Goal: Task Accomplishment & Management: Manage account settings

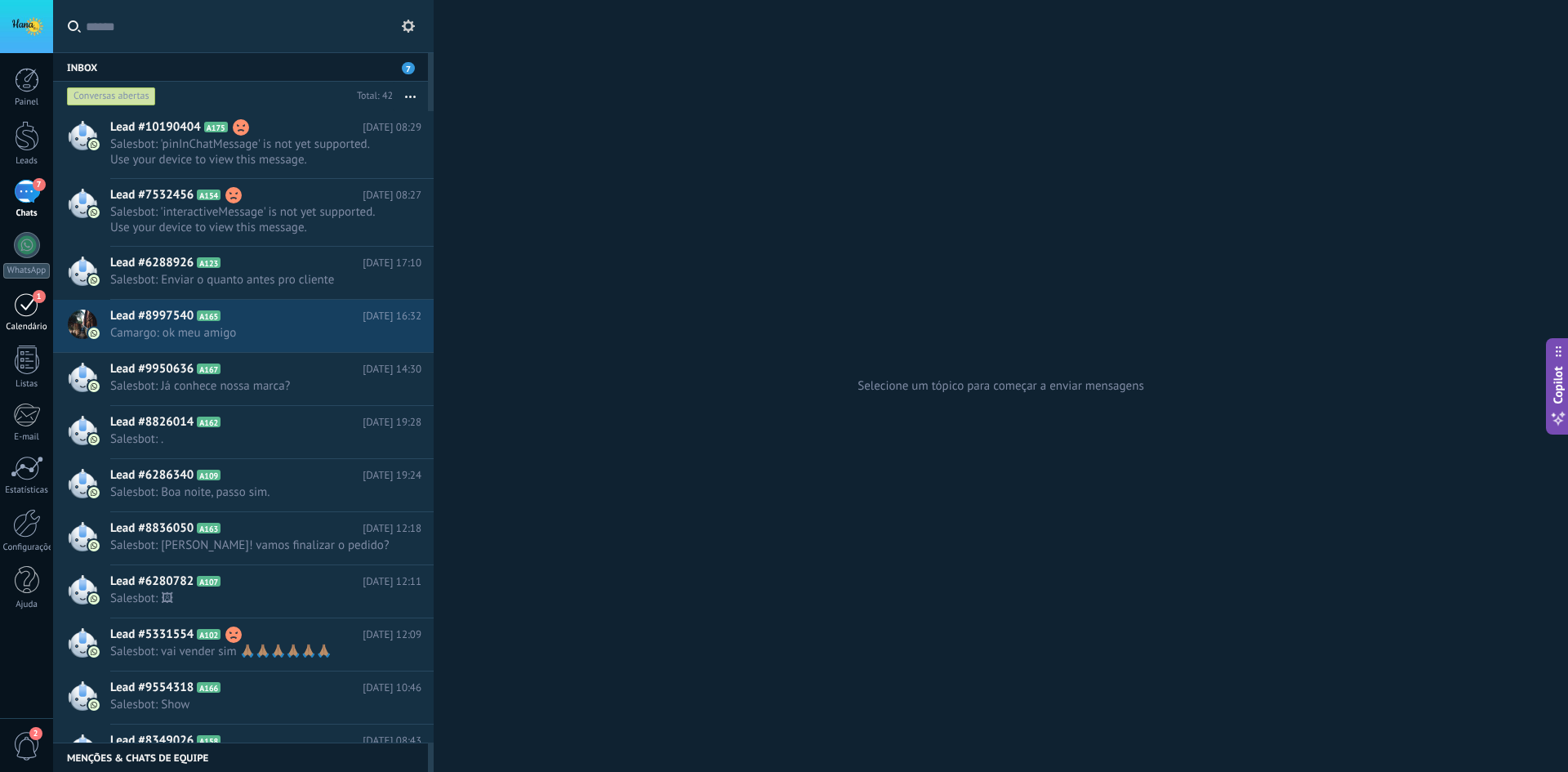
click at [33, 306] on div "1" at bounding box center [27, 304] width 26 height 25
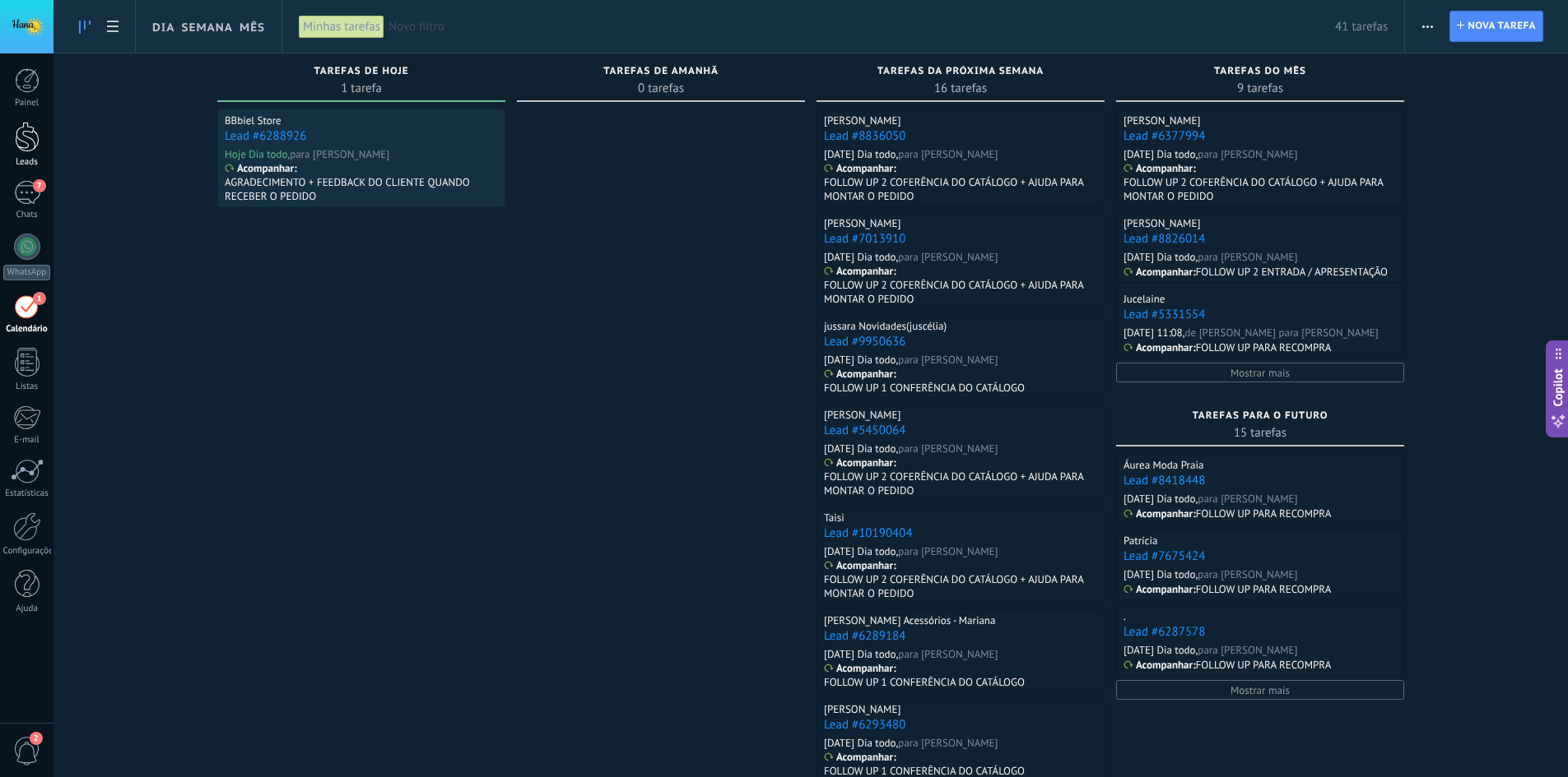
click at [20, 136] on div at bounding box center [27, 137] width 24 height 30
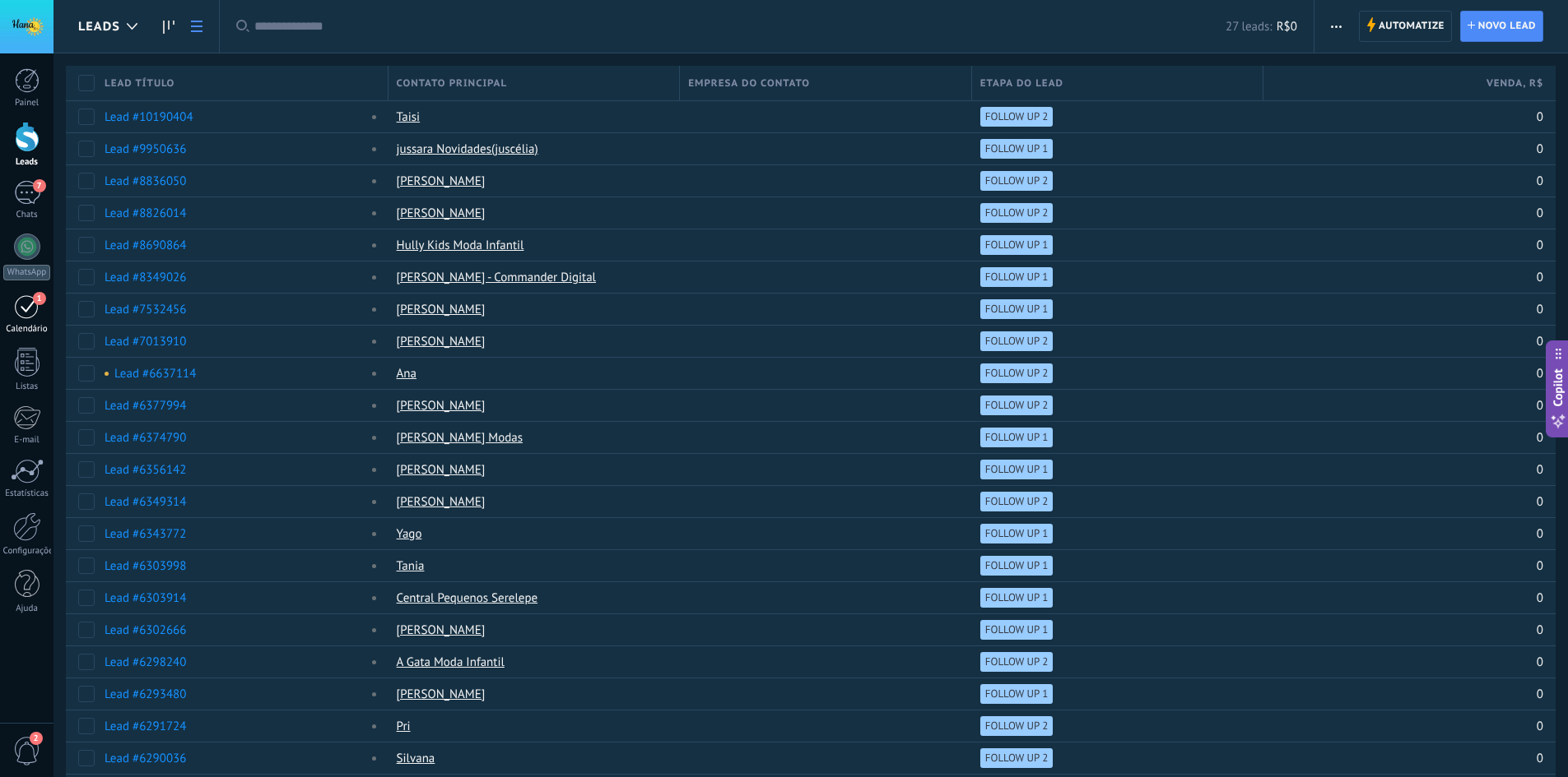
click at [33, 298] on span "1" at bounding box center [39, 298] width 13 height 13
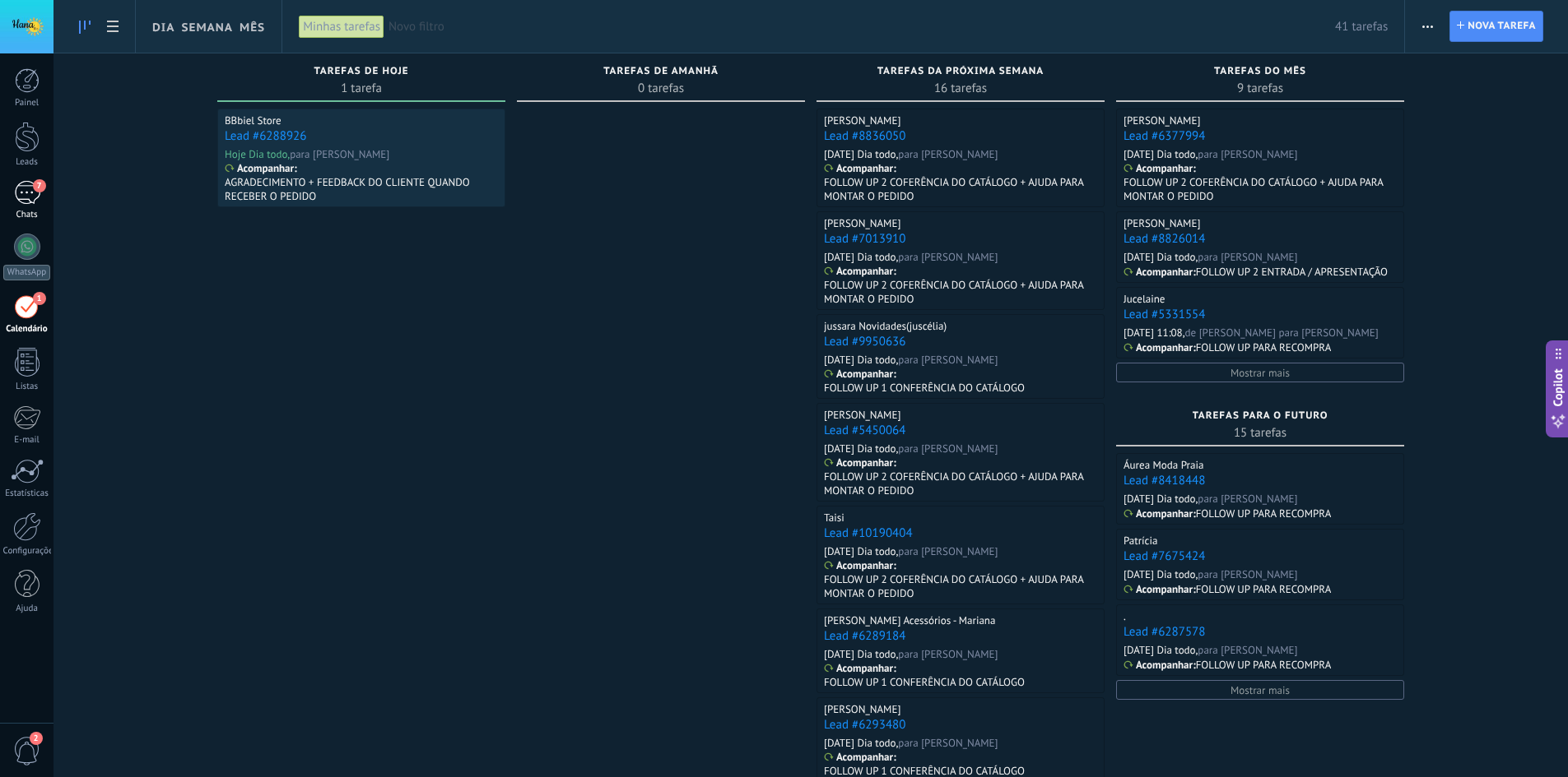
click at [32, 189] on div "7" at bounding box center [27, 193] width 26 height 24
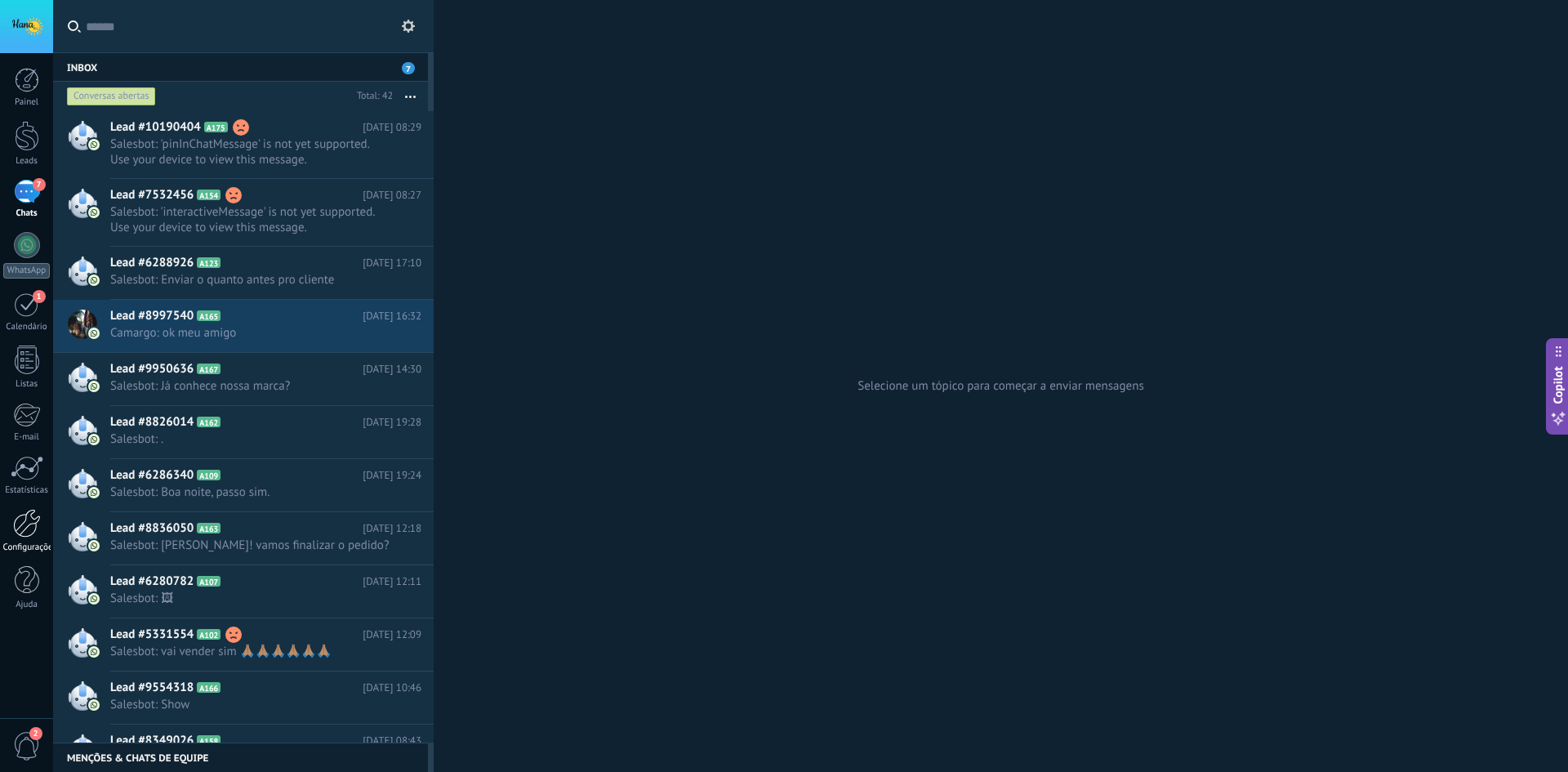
click at [18, 526] on div at bounding box center [27, 523] width 28 height 28
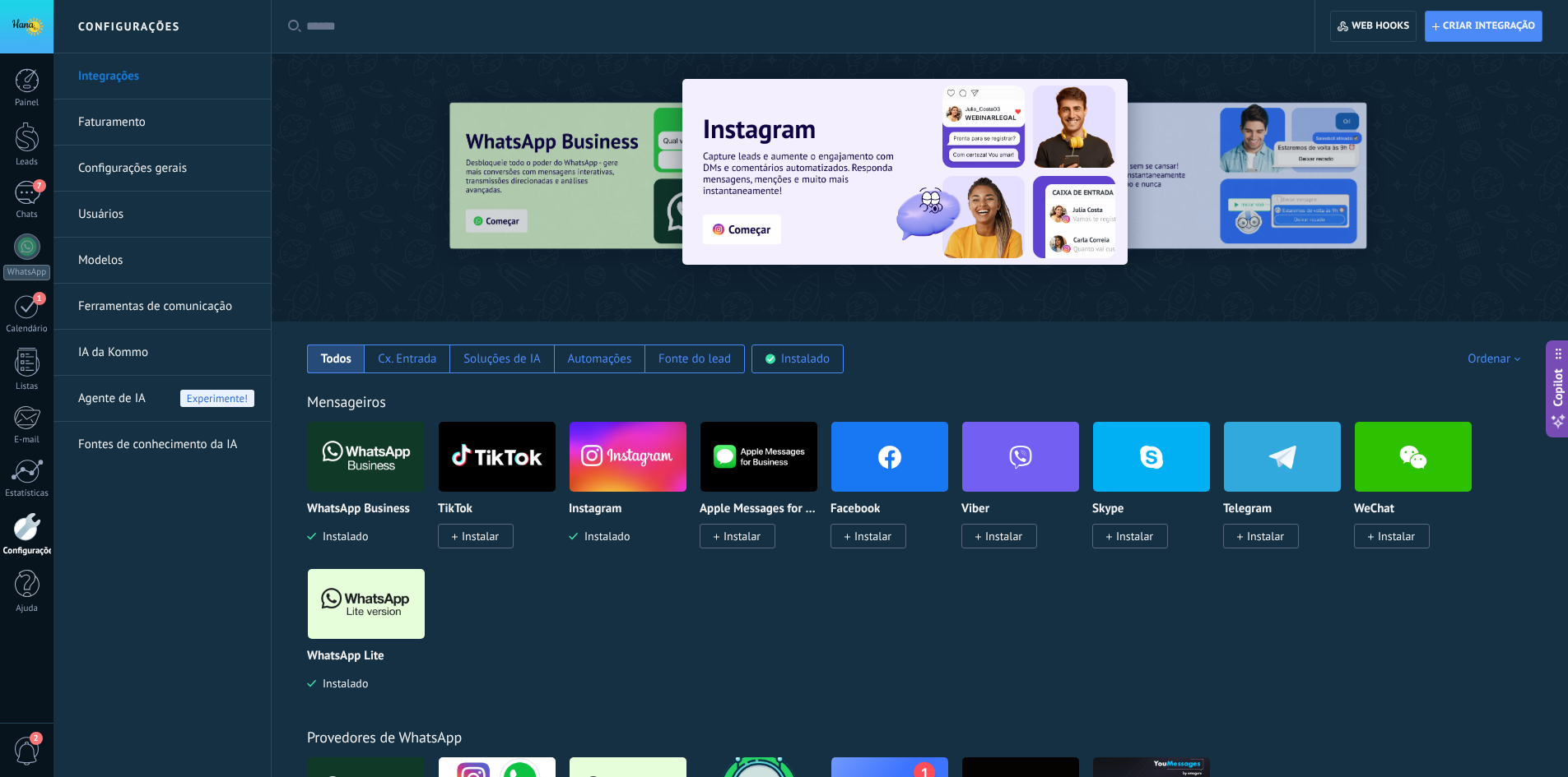
click at [364, 466] on img at bounding box center [366, 456] width 117 height 80
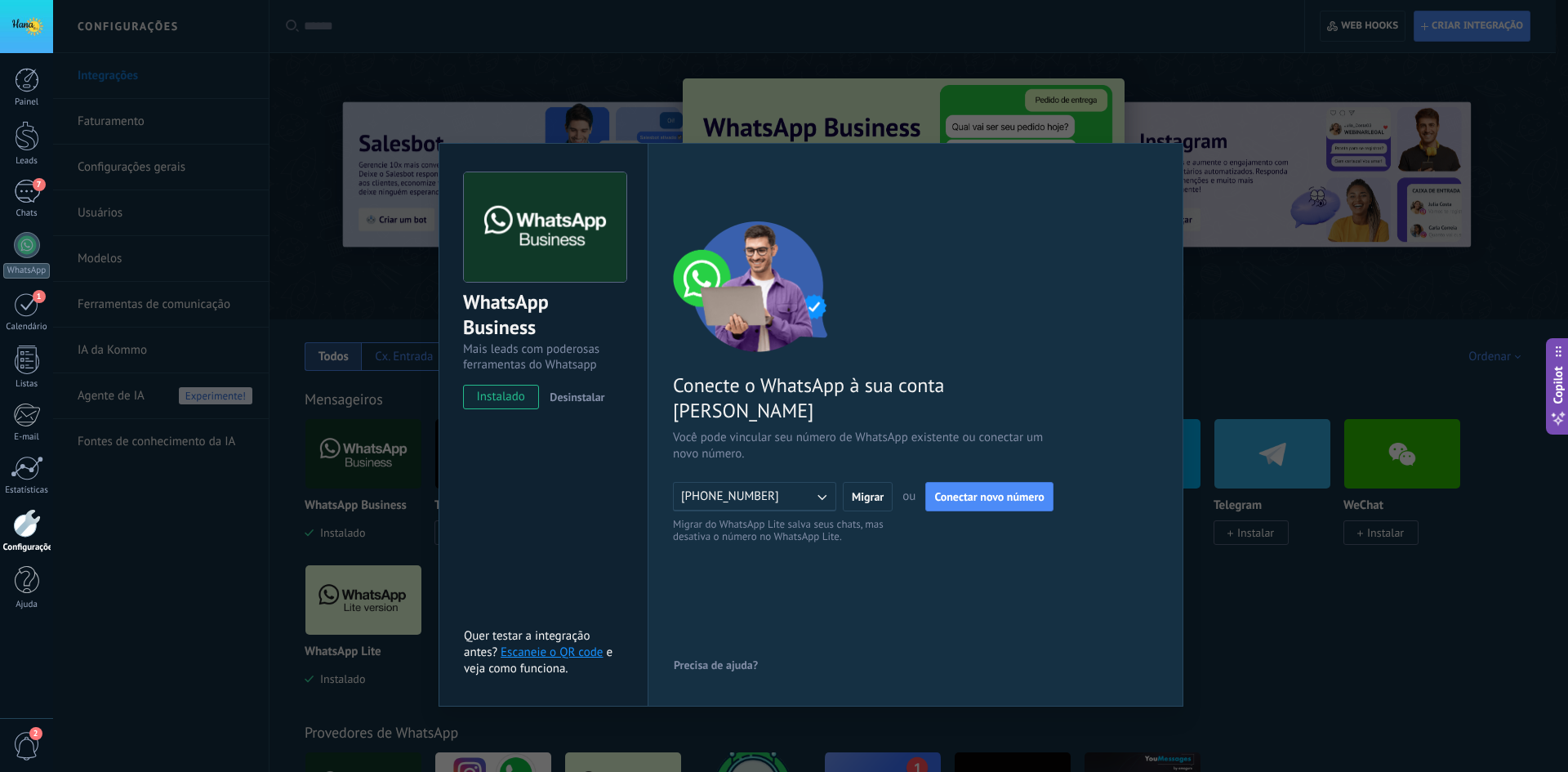
click at [1356, 311] on div "WhatsApp Business Mais leads com poderosas ferramentas do Whatsapp instalado De…" at bounding box center [811, 386] width 1516 height 772
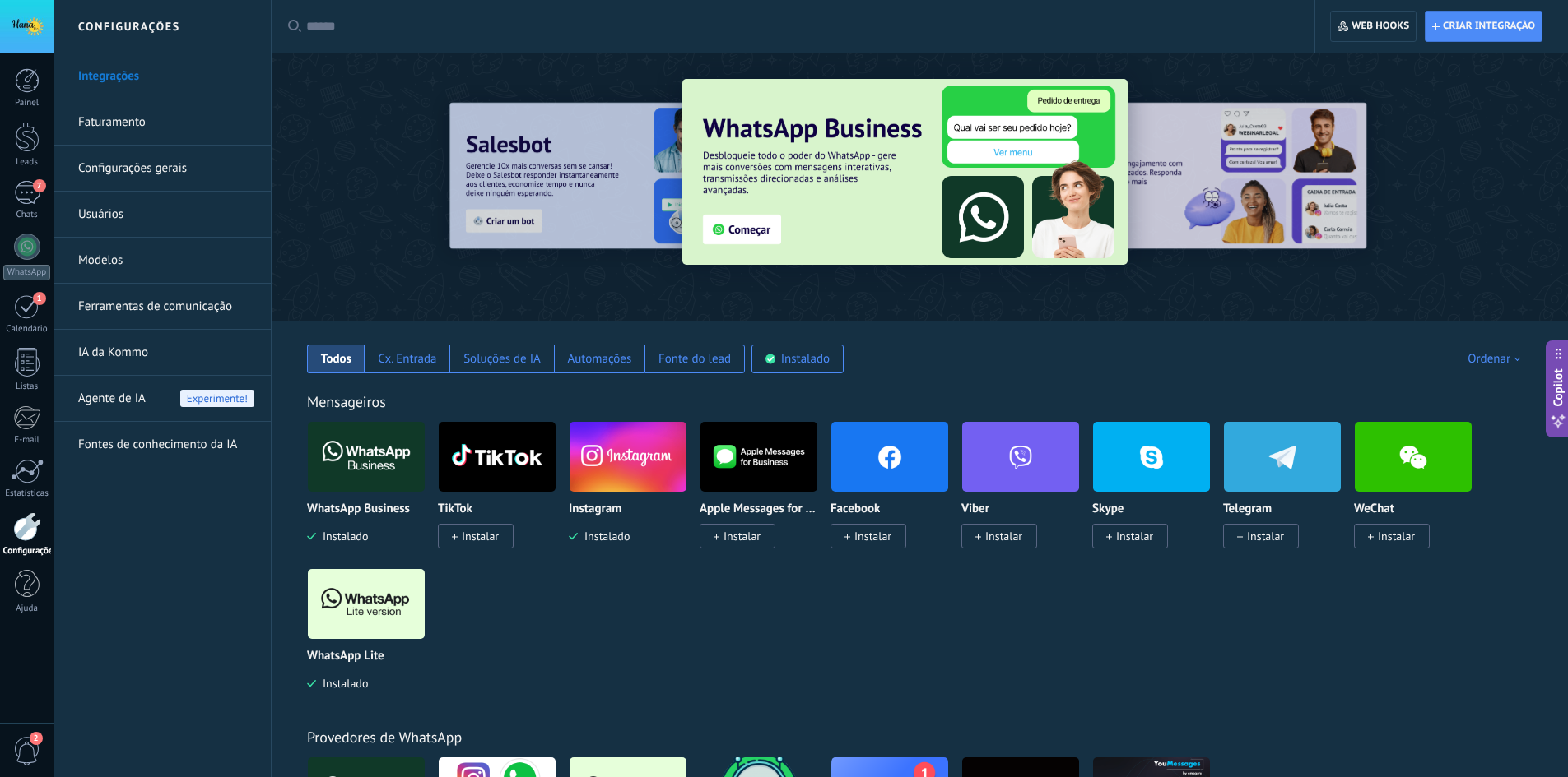
click at [370, 603] on img at bounding box center [366, 604] width 117 height 80
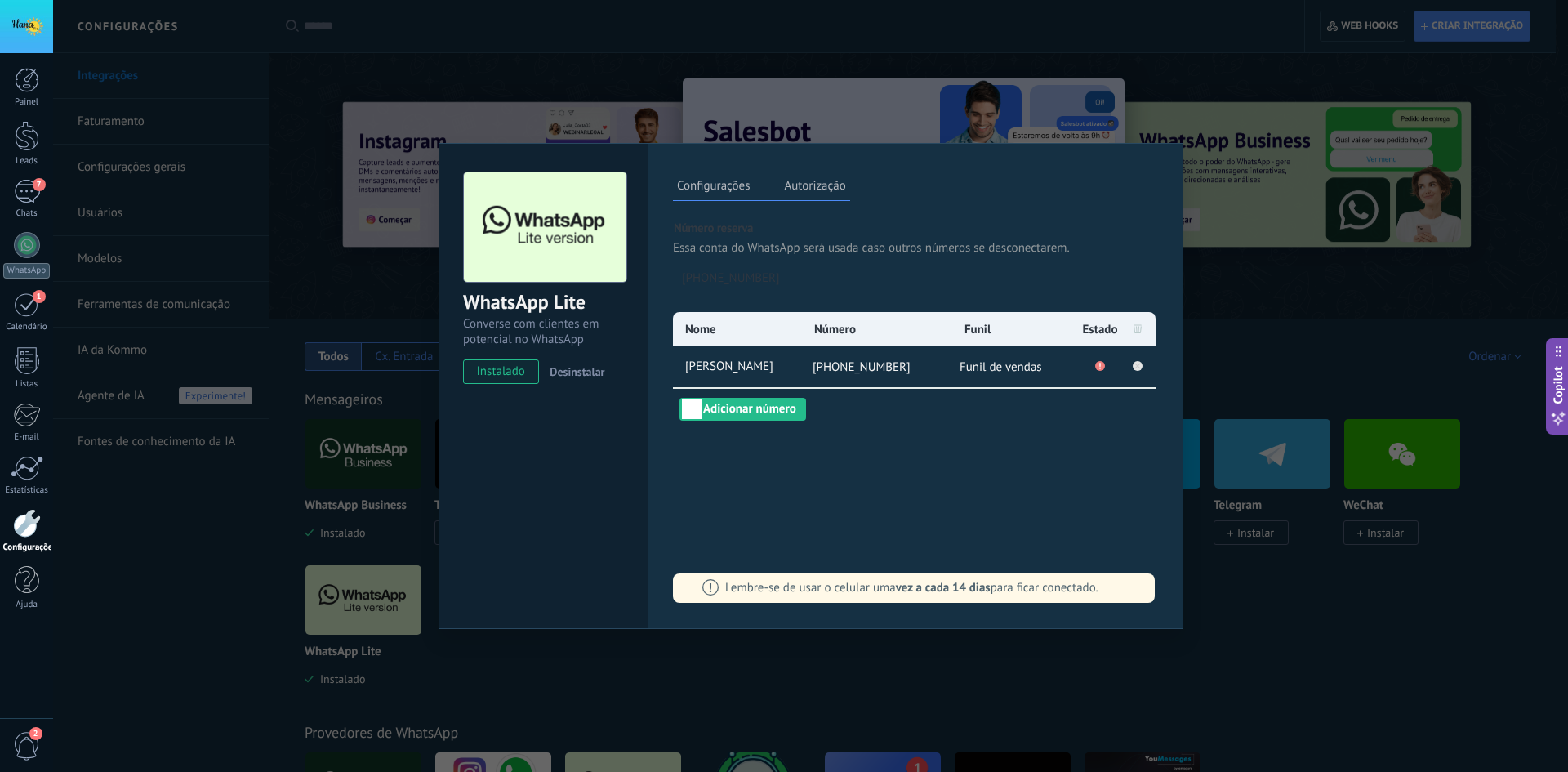
click at [1136, 365] on rect at bounding box center [1137, 366] width 9 height 9
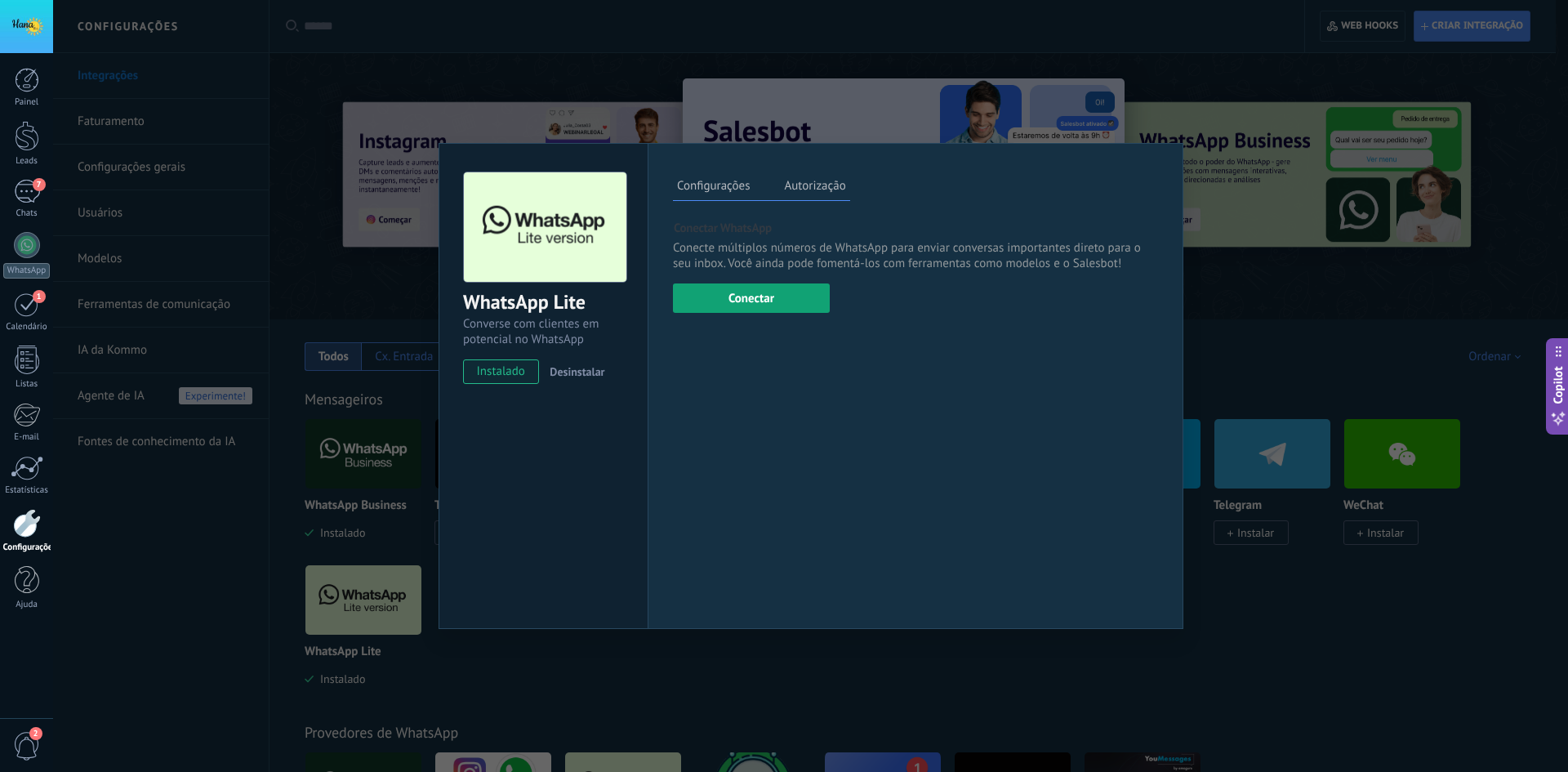
click at [730, 289] on button "Conectar" at bounding box center [751, 299] width 157 height 29
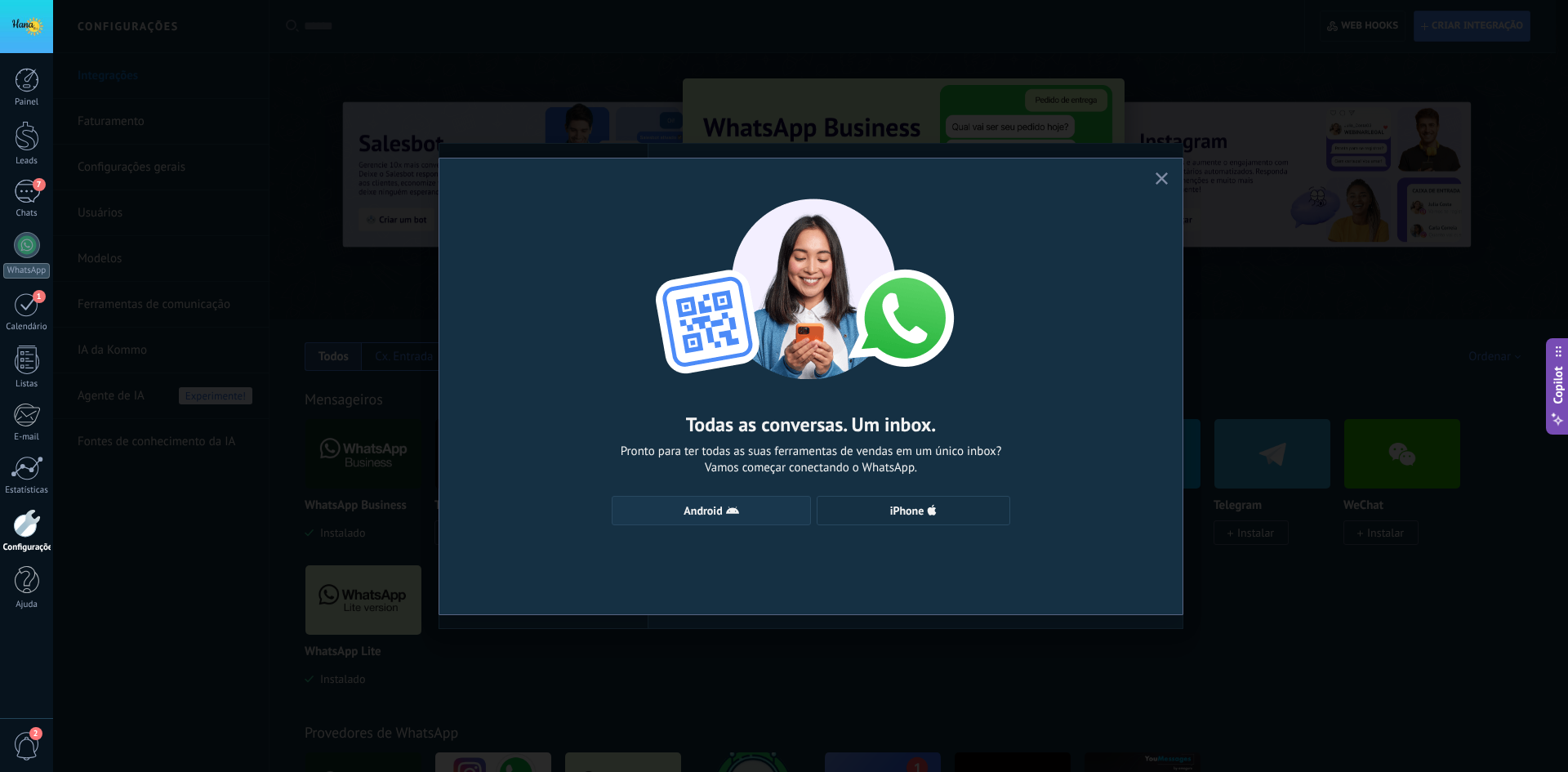
click at [747, 518] on button "Android" at bounding box center [711, 510] width 200 height 29
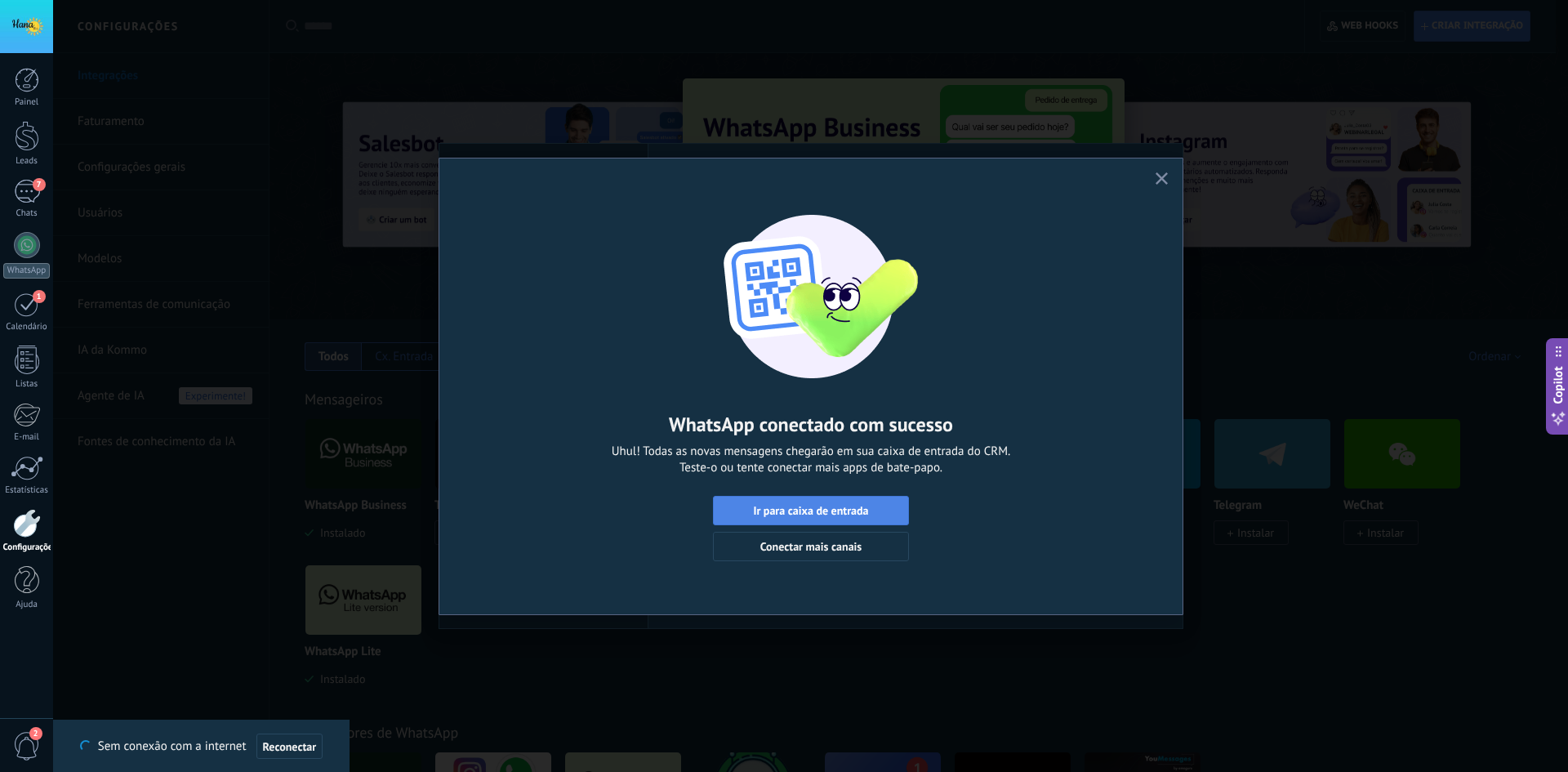
click at [841, 516] on span "Ir para caixa de entrada" at bounding box center [811, 510] width 115 height 11
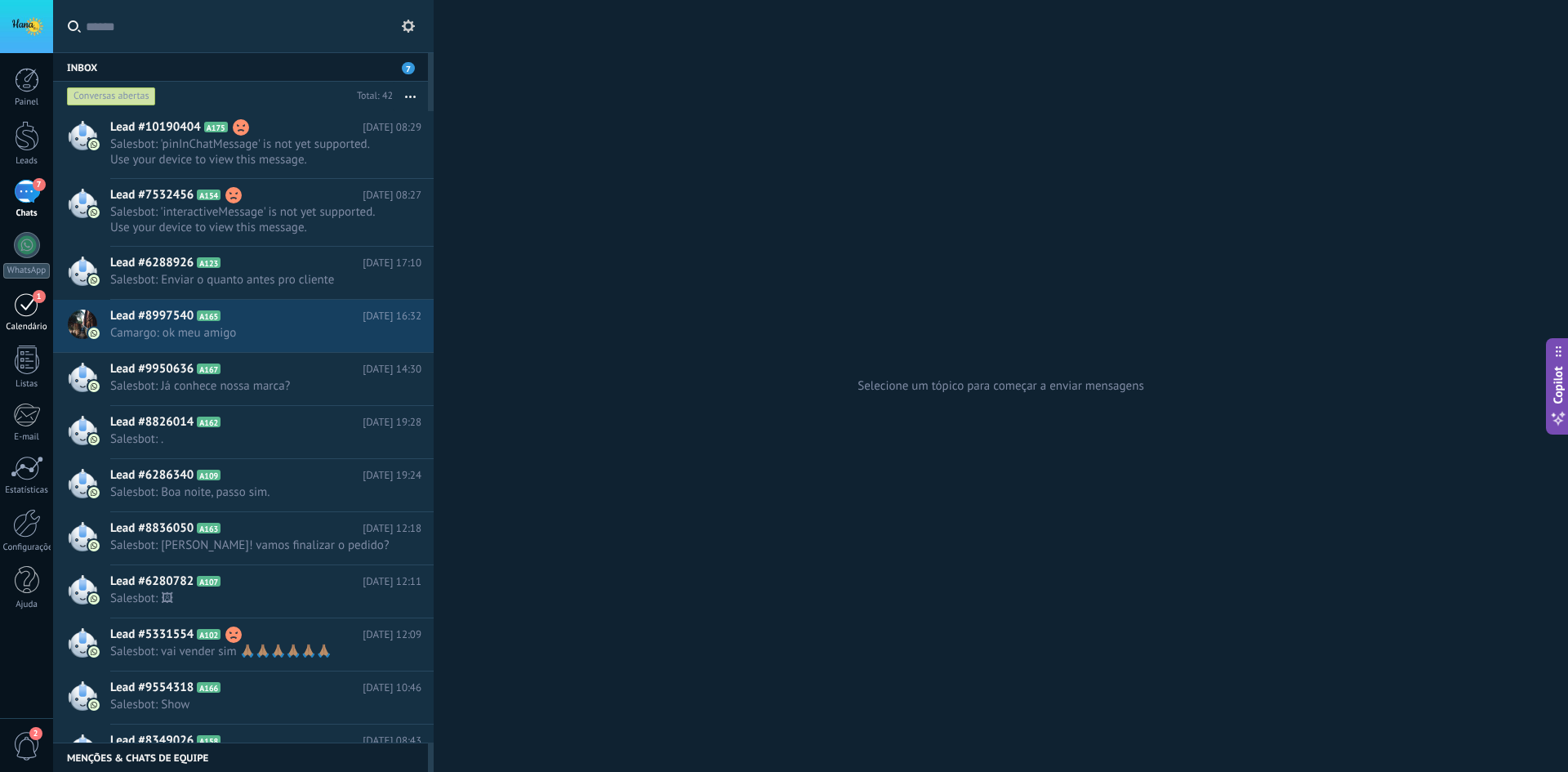
click at [34, 315] on div "1" at bounding box center [27, 304] width 26 height 25
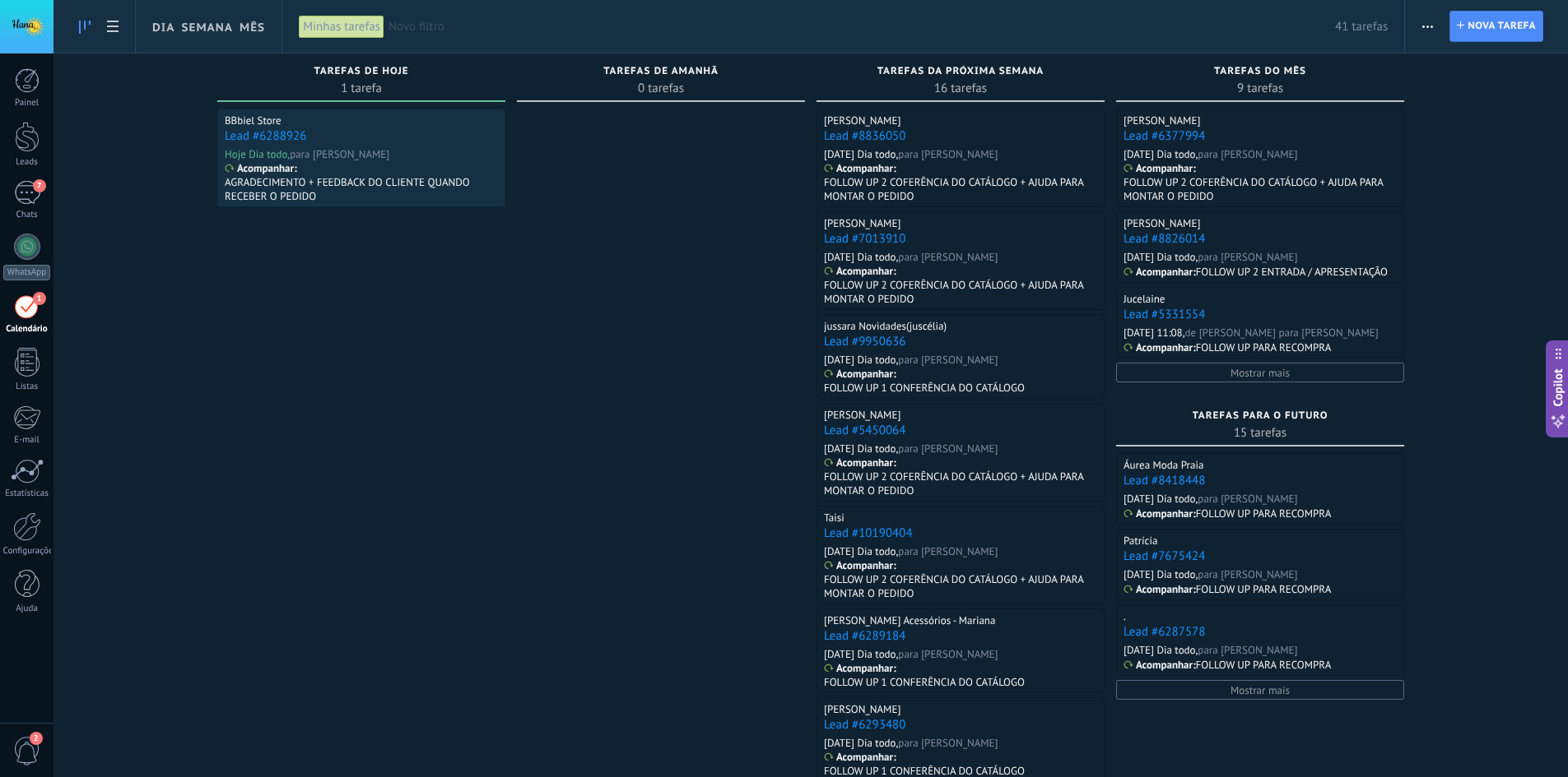
click at [36, 179] on div "Painel Leads 7 Chats WhatsApp Clientes 1" at bounding box center [27, 350] width 54 height 563
click at [29, 195] on div "7" at bounding box center [27, 193] width 26 height 24
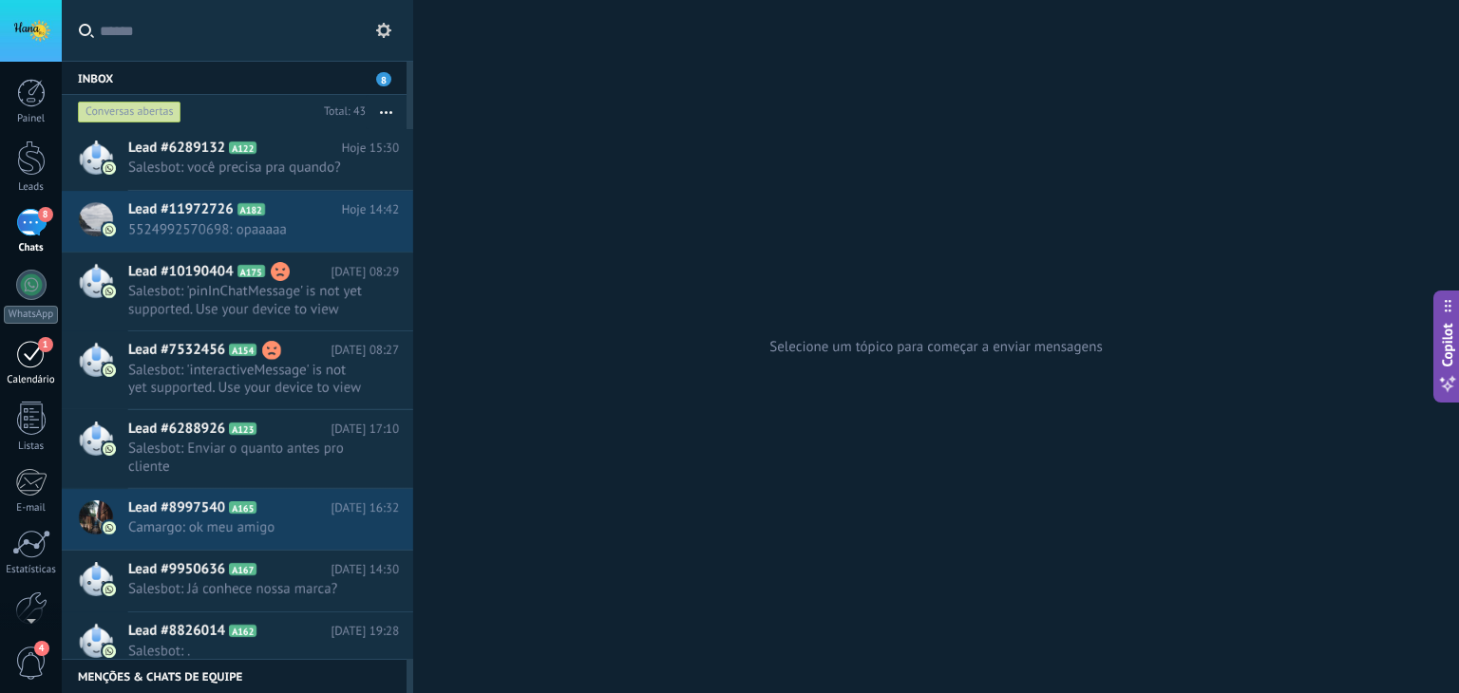
click at [38, 350] on div "1" at bounding box center [31, 353] width 30 height 29
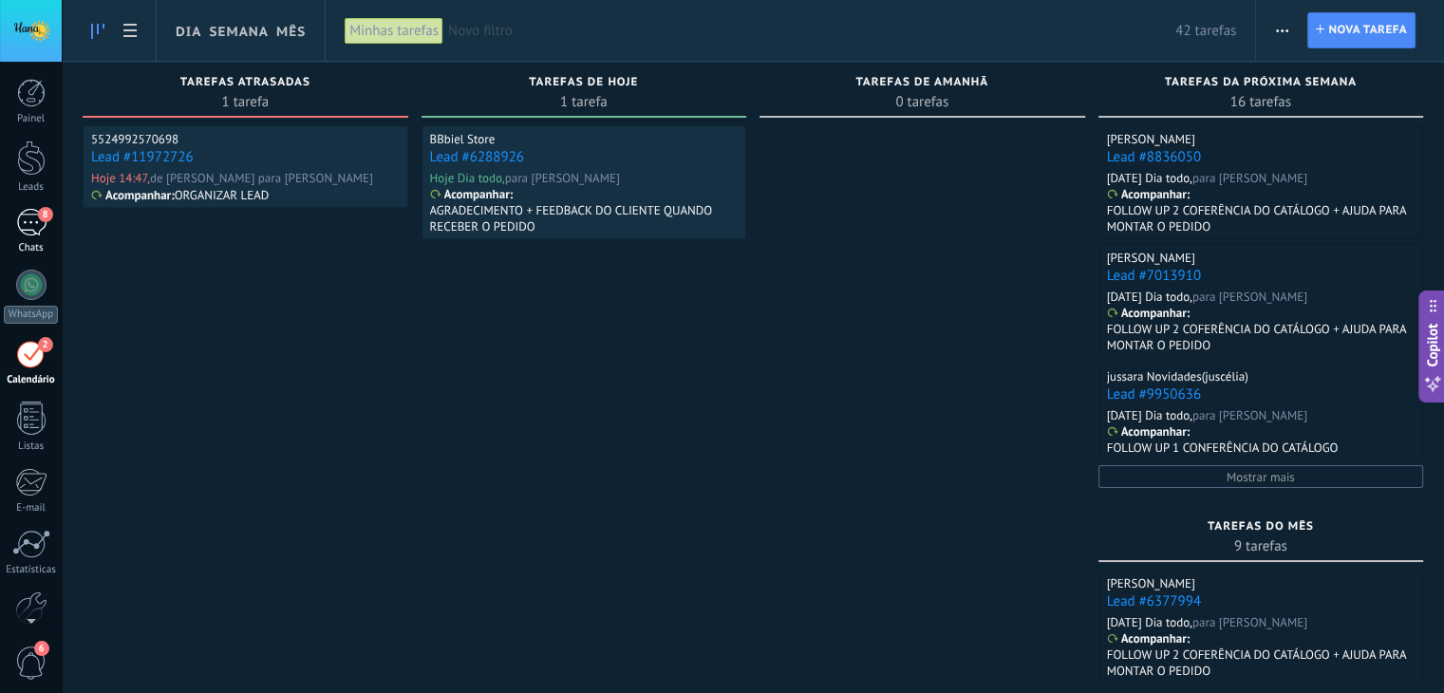
click at [29, 231] on div "8" at bounding box center [31, 223] width 30 height 28
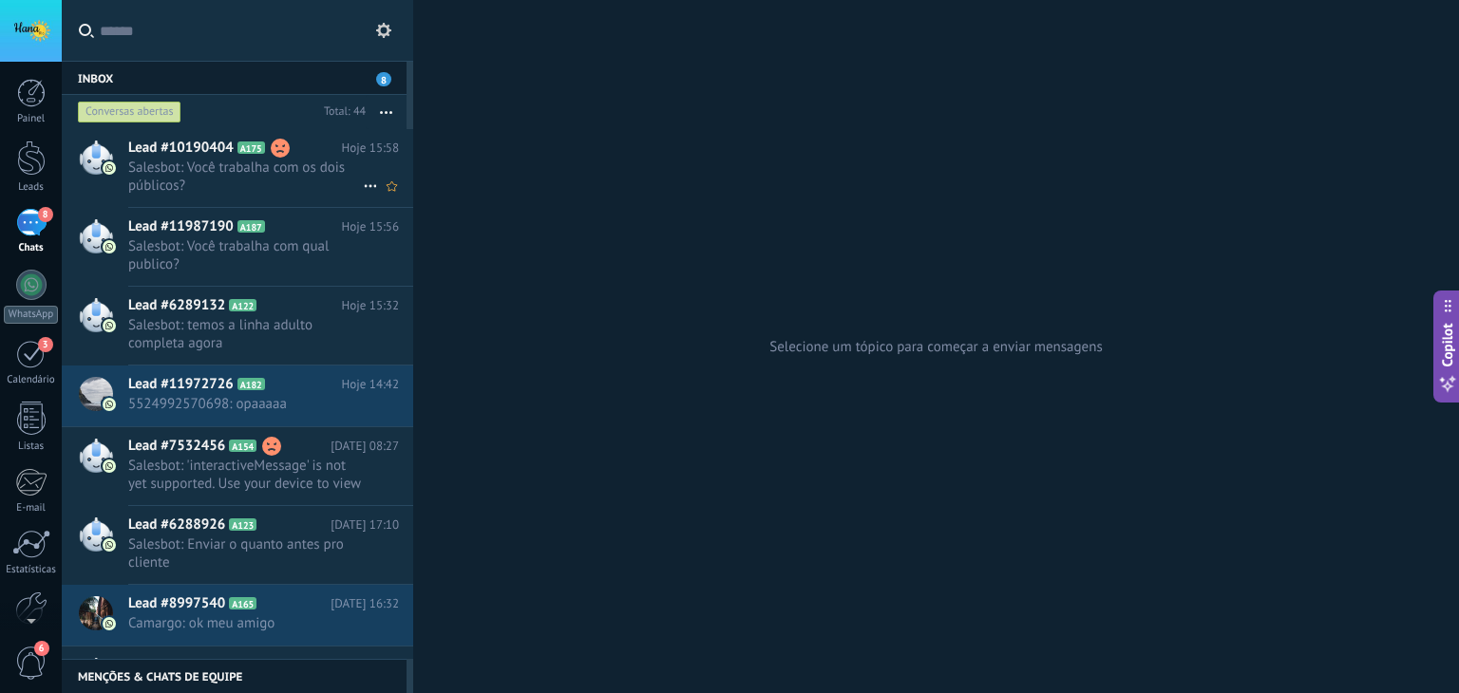
click at [233, 168] on span "Salesbot: Você trabalha com os dois públicos?" at bounding box center [245, 177] width 235 height 36
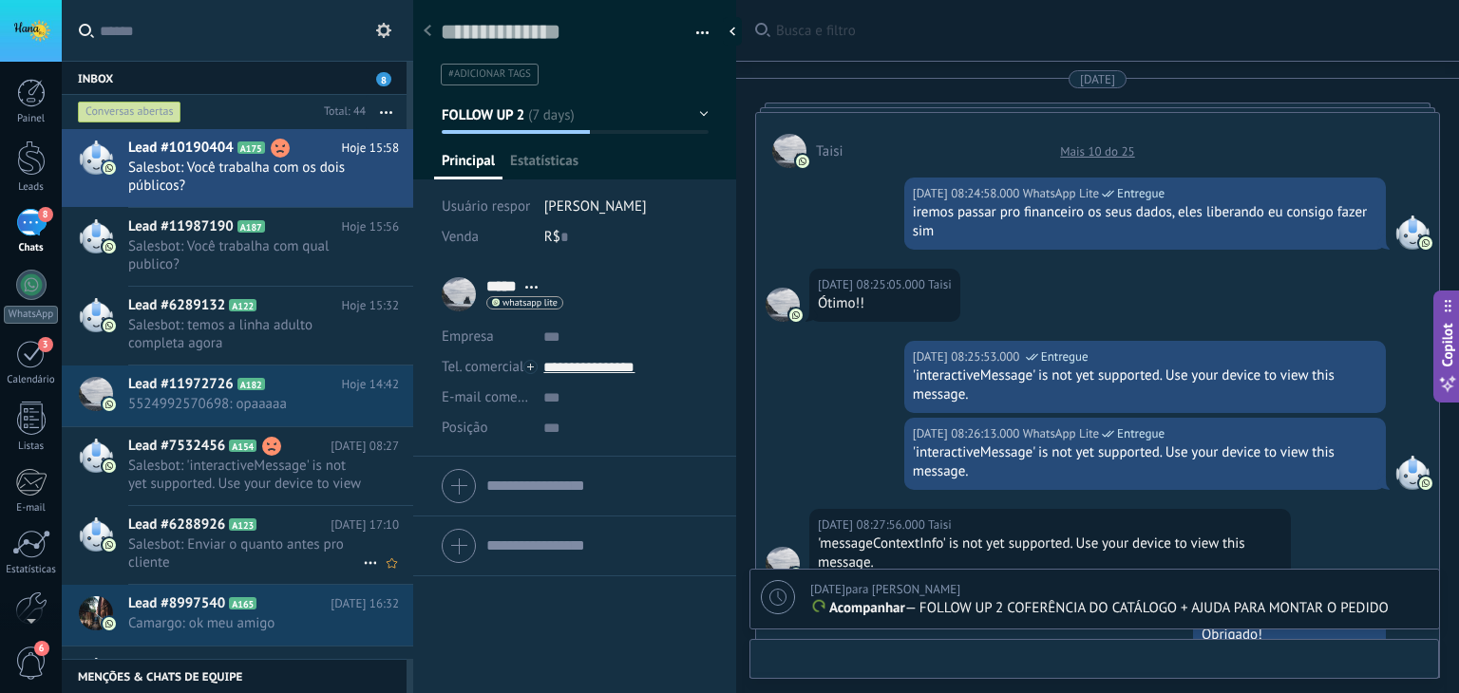
scroll to position [1947, 0]
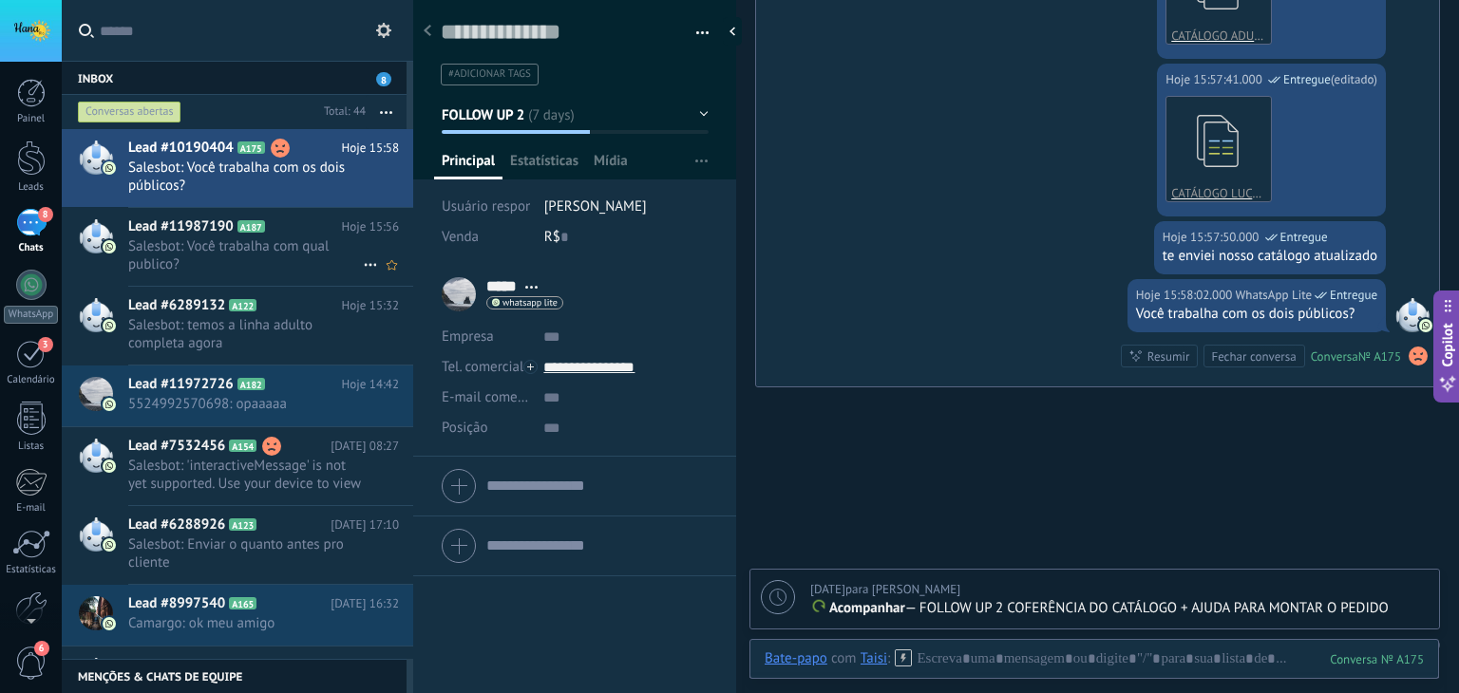
click at [180, 241] on span "Salesbot: Você trabalha com qual publico?" at bounding box center [245, 255] width 235 height 36
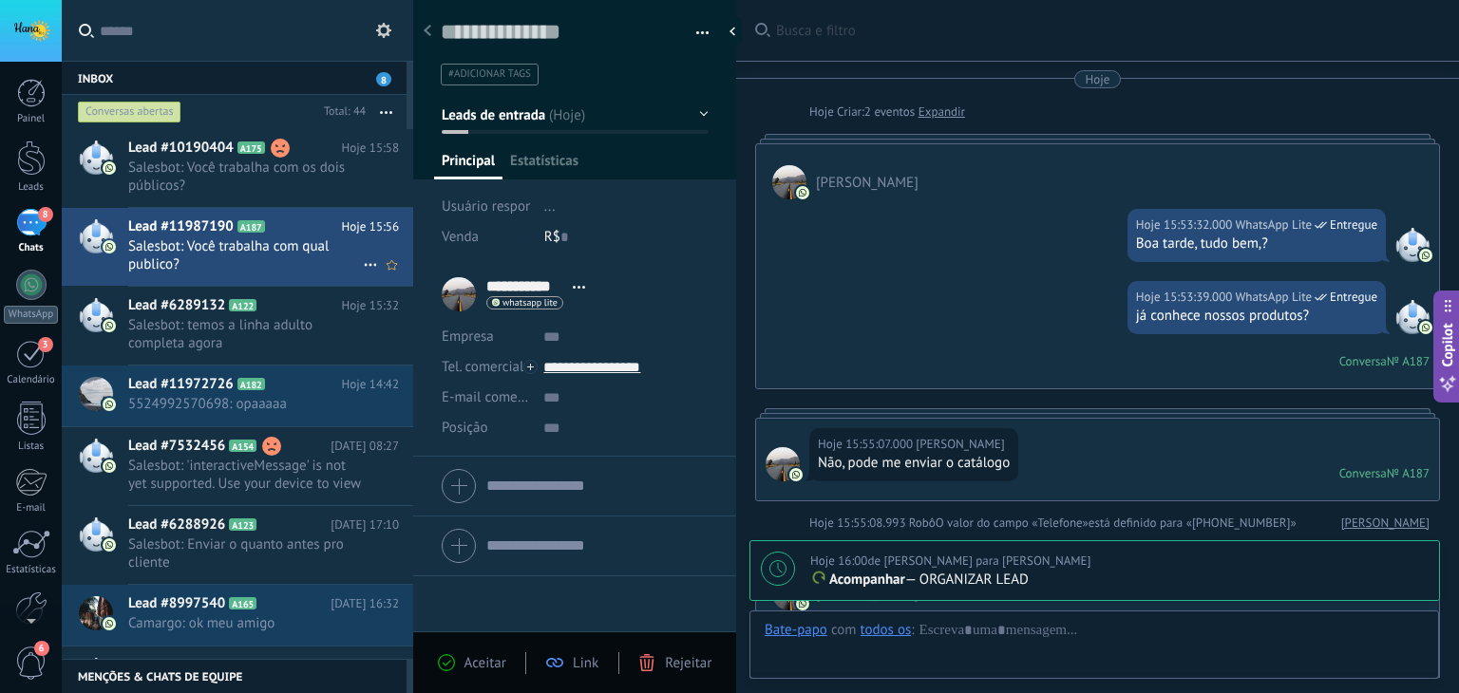
scroll to position [889, 0]
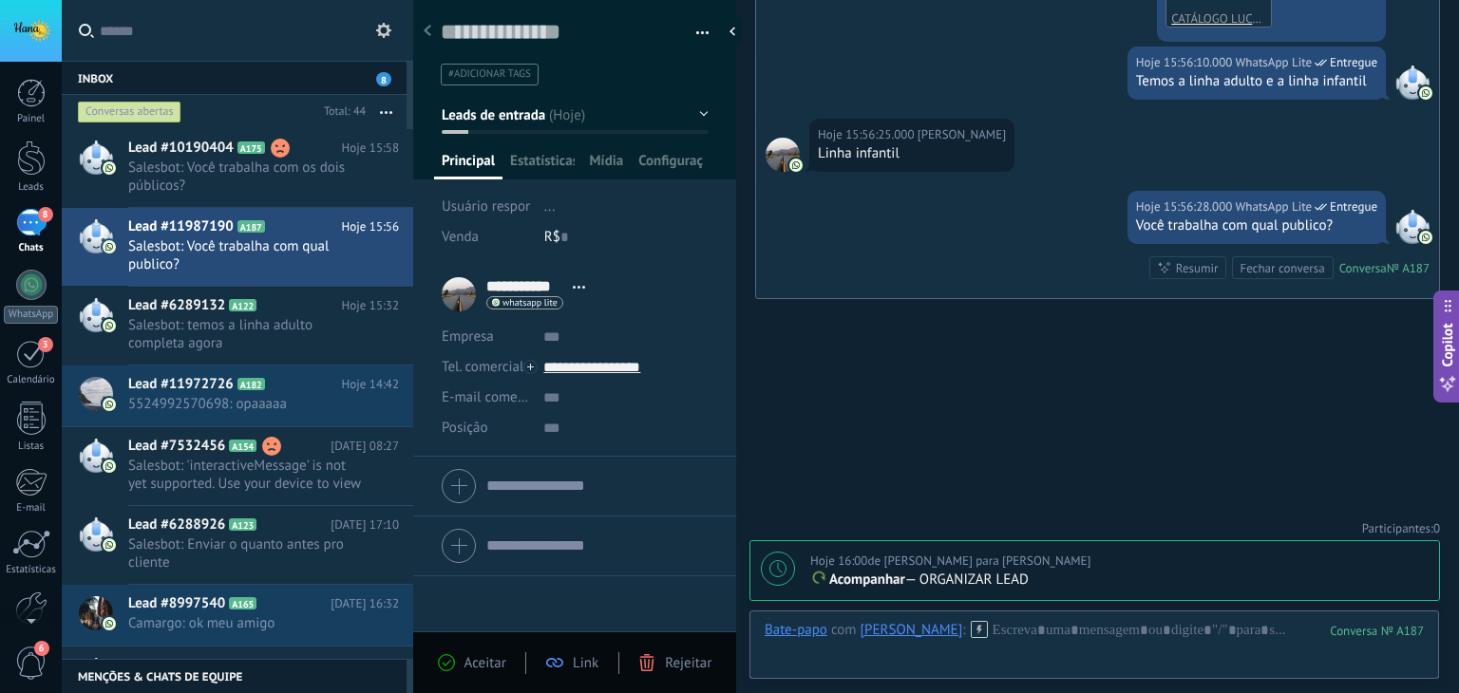
click at [481, 666] on span "Aceitar" at bounding box center [485, 663] width 42 height 18
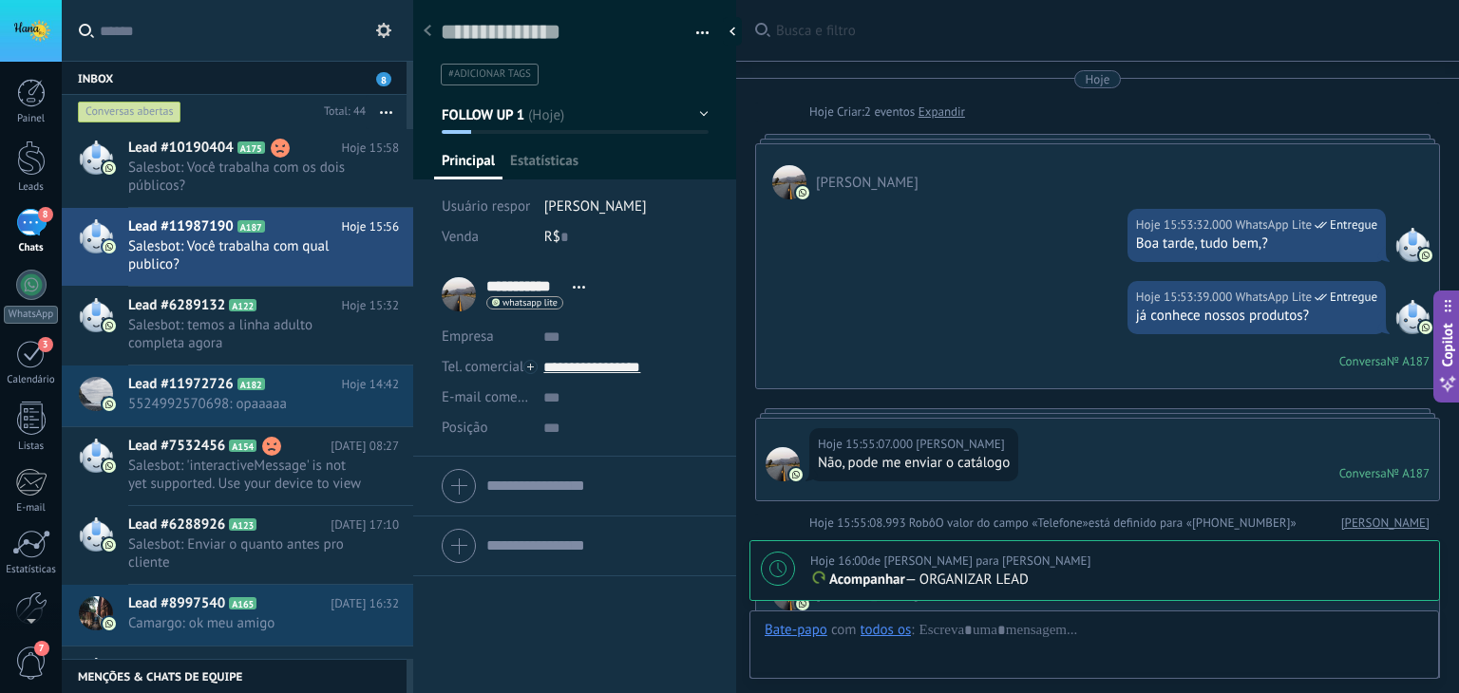
scroll to position [946, 0]
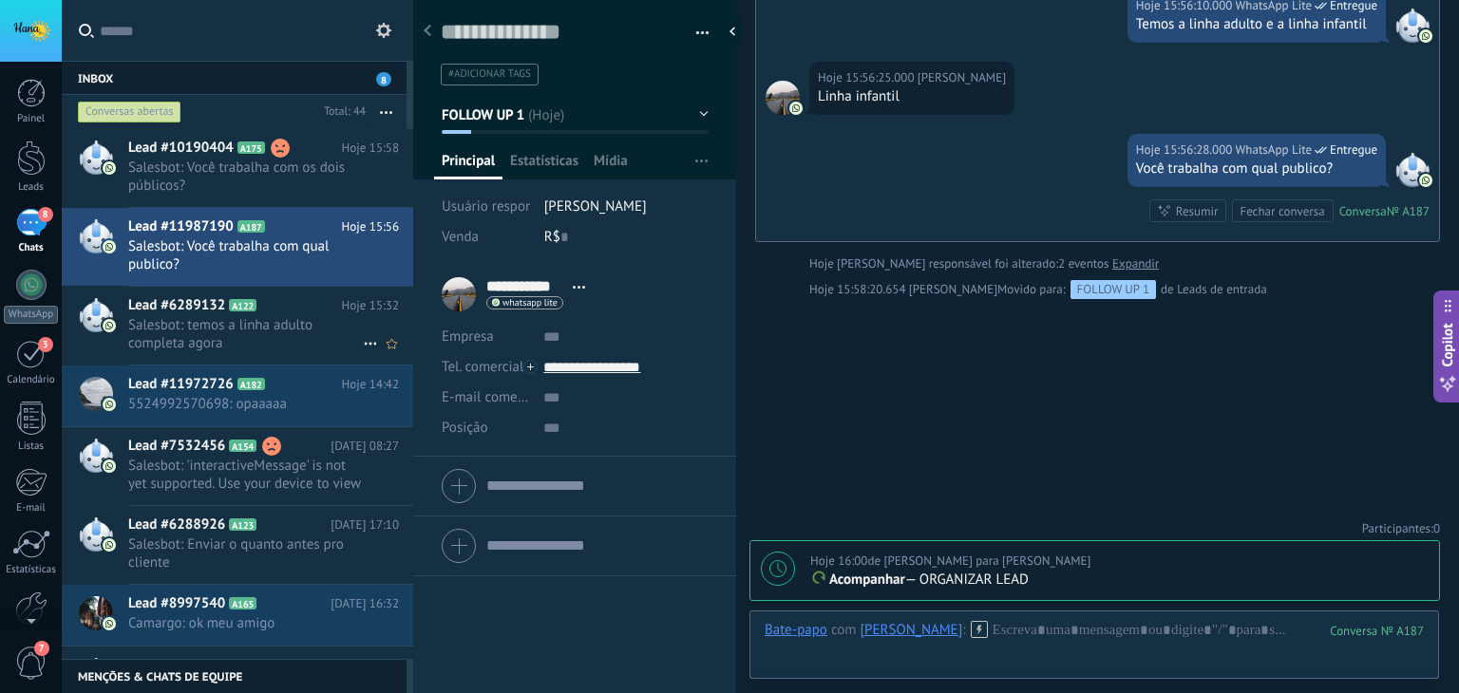
click at [311, 328] on span "Salesbot: temos a linha adulto completa agora" at bounding box center [245, 334] width 235 height 36
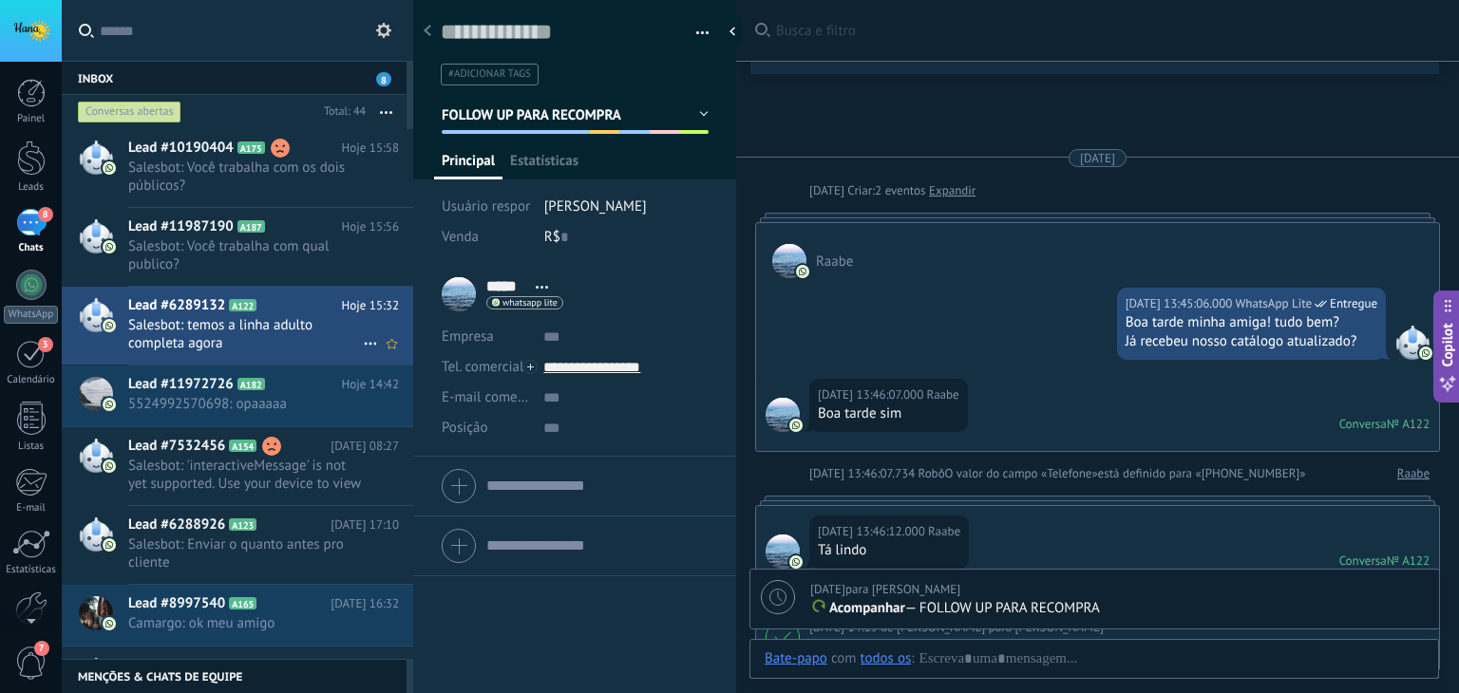
scroll to position [2554, 0]
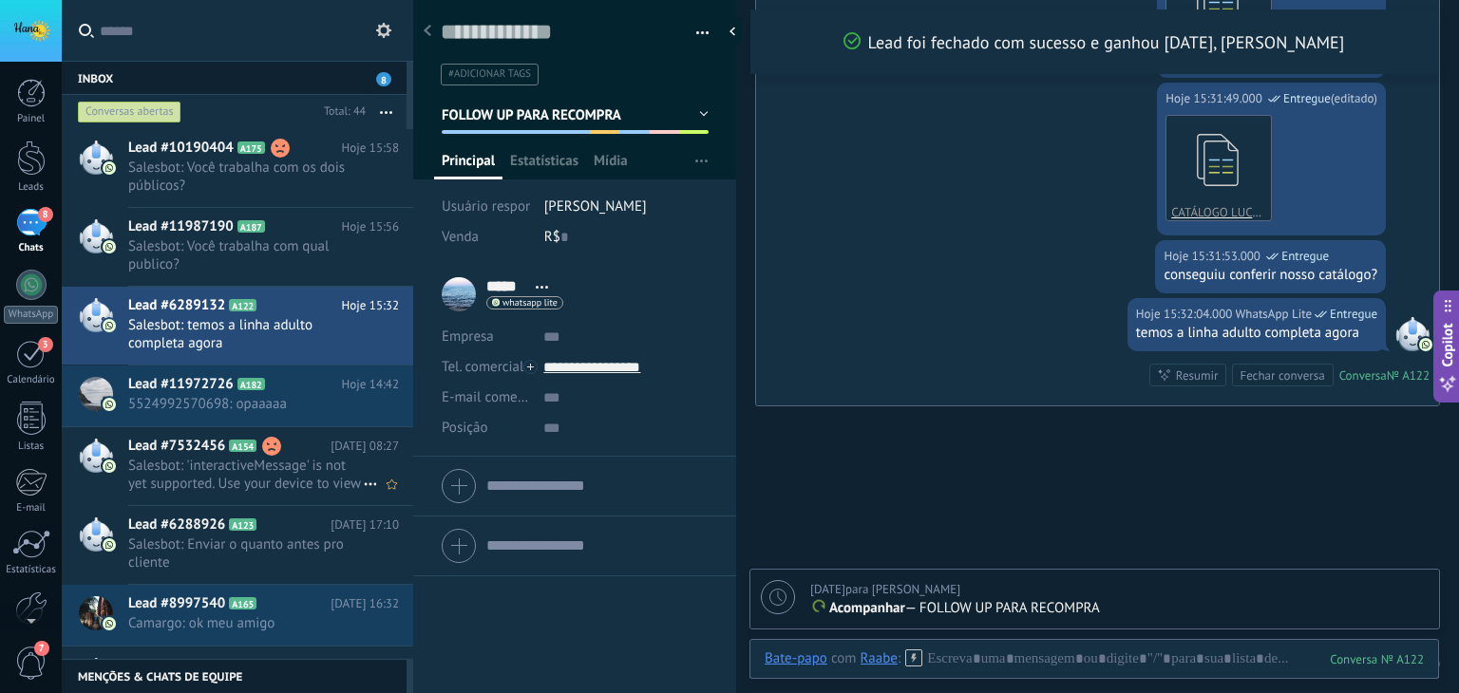
click at [333, 470] on span "Salesbot: 'interactiveMessage' is not yet supported. Use your device to view th…" at bounding box center [245, 475] width 235 height 36
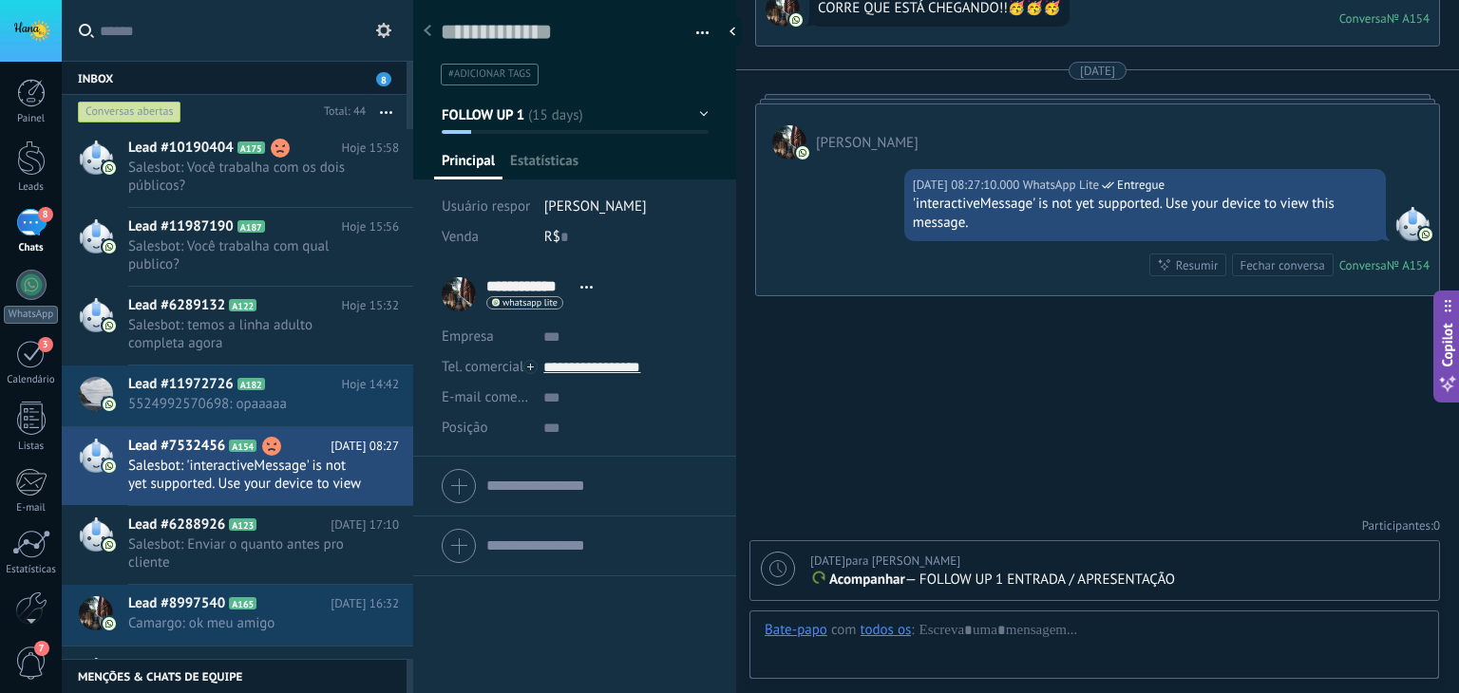
scroll to position [28, 0]
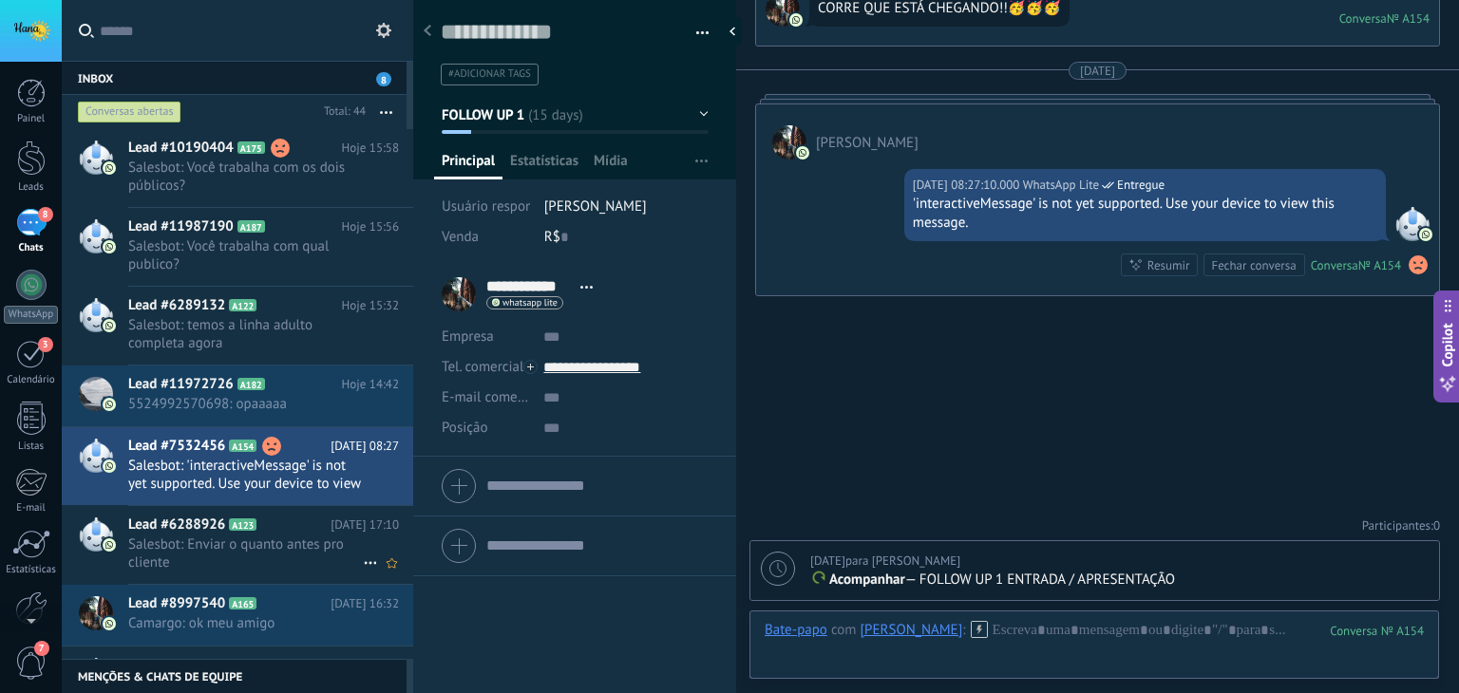
click at [236, 544] on span "Salesbot: Enviar o quanto antes pro cliente" at bounding box center [245, 554] width 235 height 36
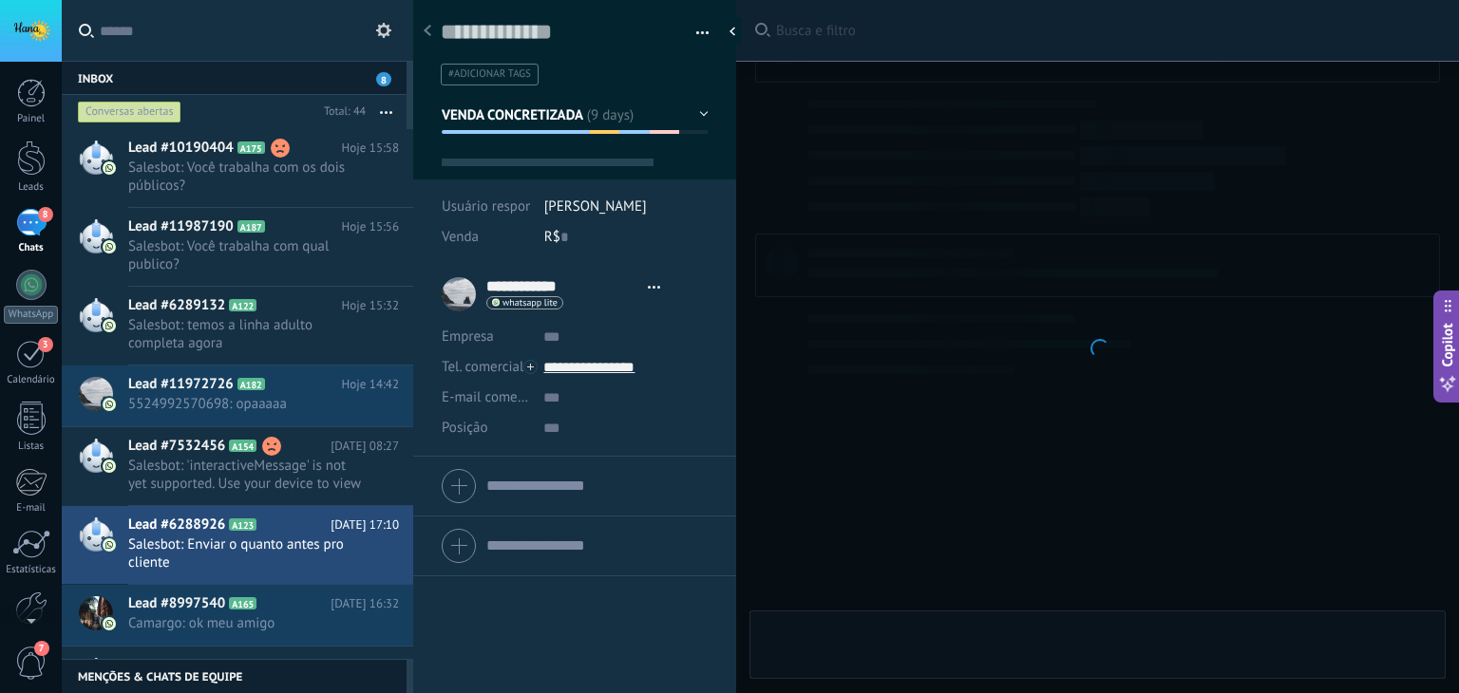
type textarea "**********"
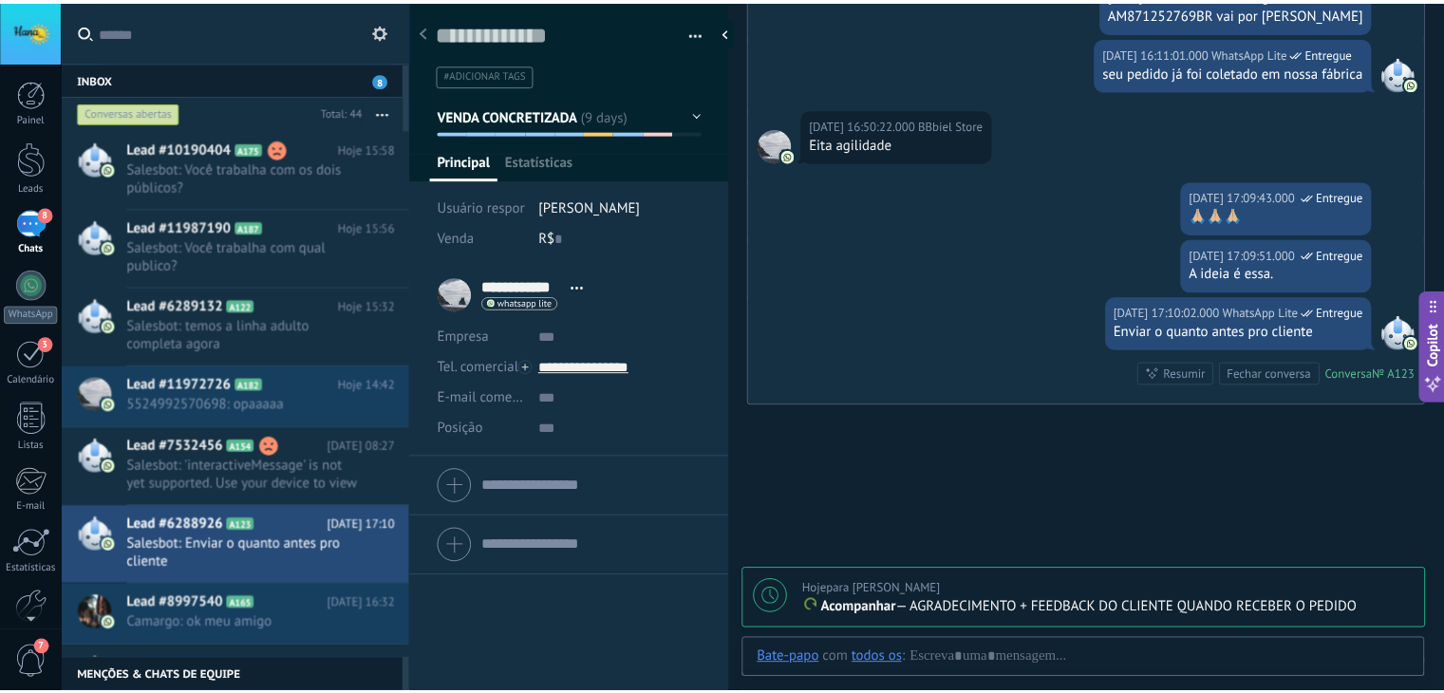
scroll to position [28, 0]
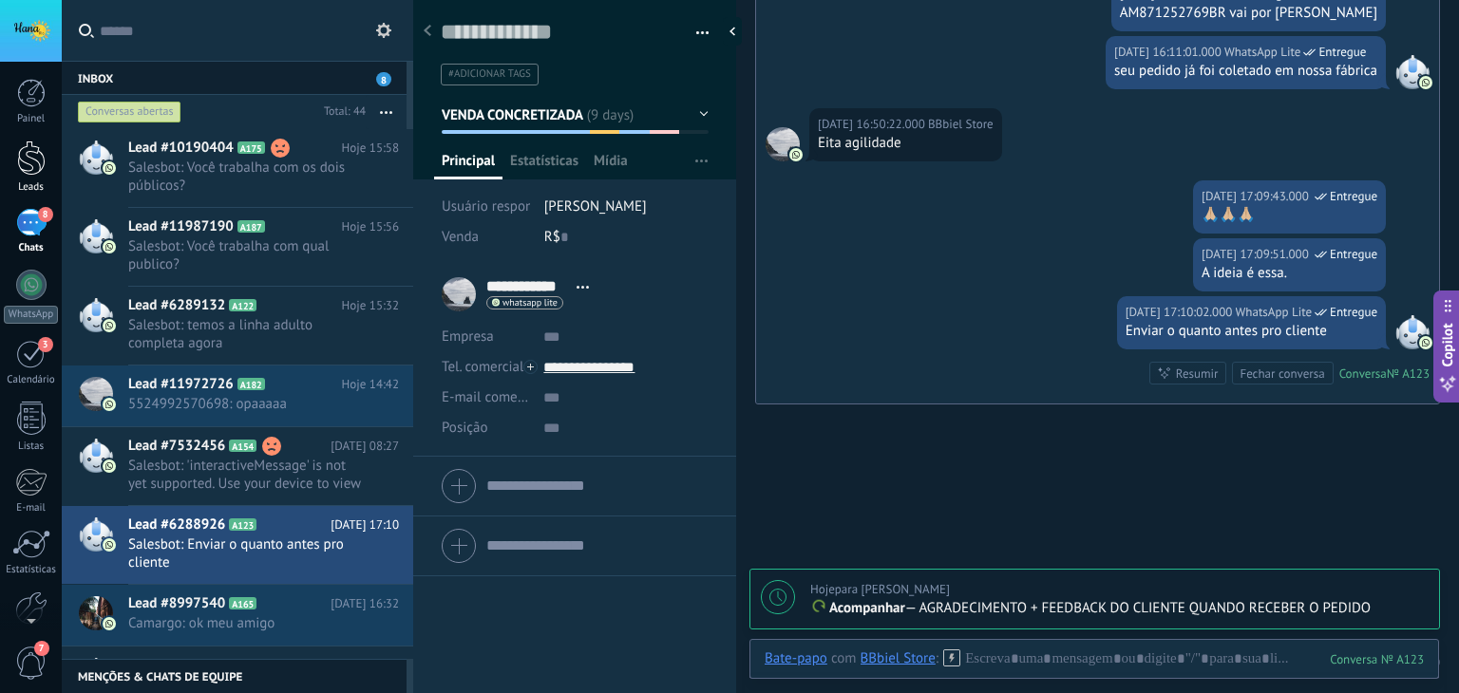
click at [27, 157] on div at bounding box center [31, 158] width 28 height 35
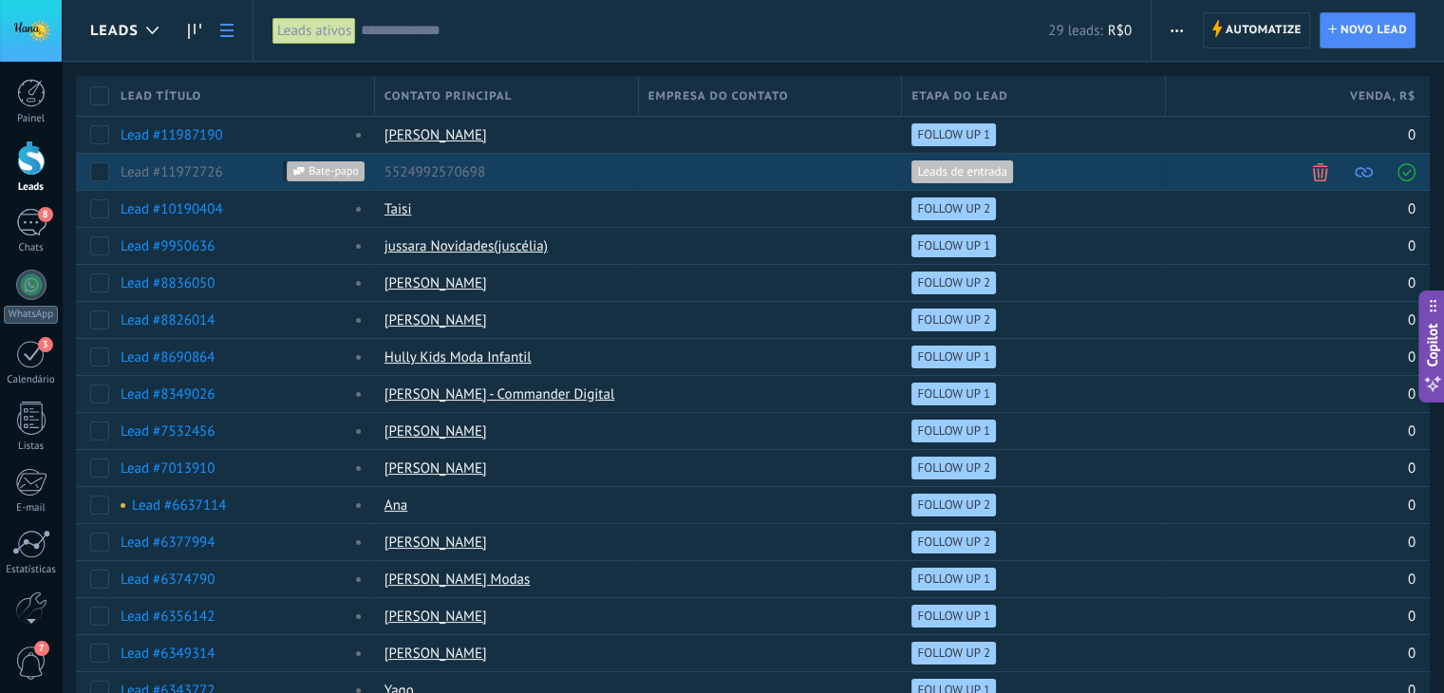
click at [1409, 174] on span at bounding box center [1407, 172] width 18 height 18
click at [124, 173] on span at bounding box center [123, 172] width 5 height 5
click at [207, 174] on link "Lead #11972726" at bounding box center [183, 172] width 103 height 18
click at [152, 174] on link "Lead #11972726" at bounding box center [183, 172] width 103 height 18
click at [444, 172] on link "5524992570698" at bounding box center [435, 172] width 101 height 18
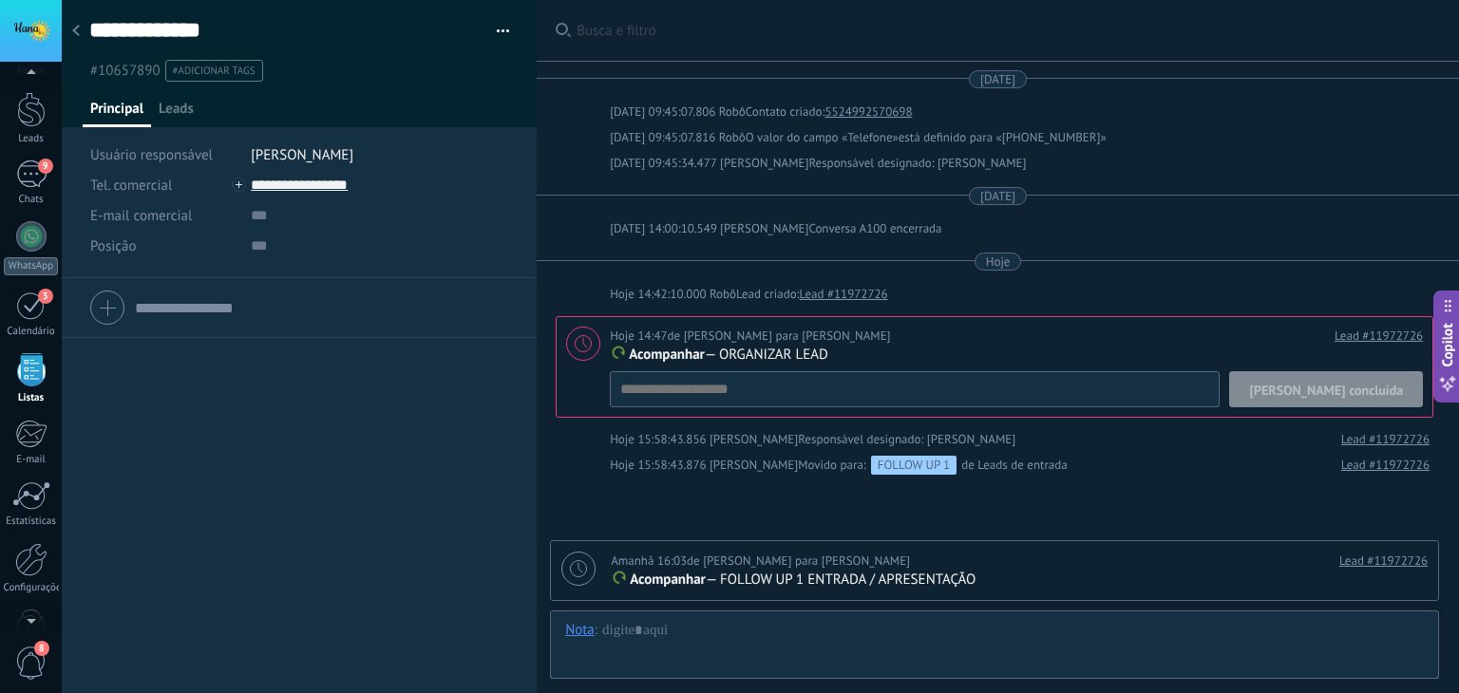
scroll to position [179, 0]
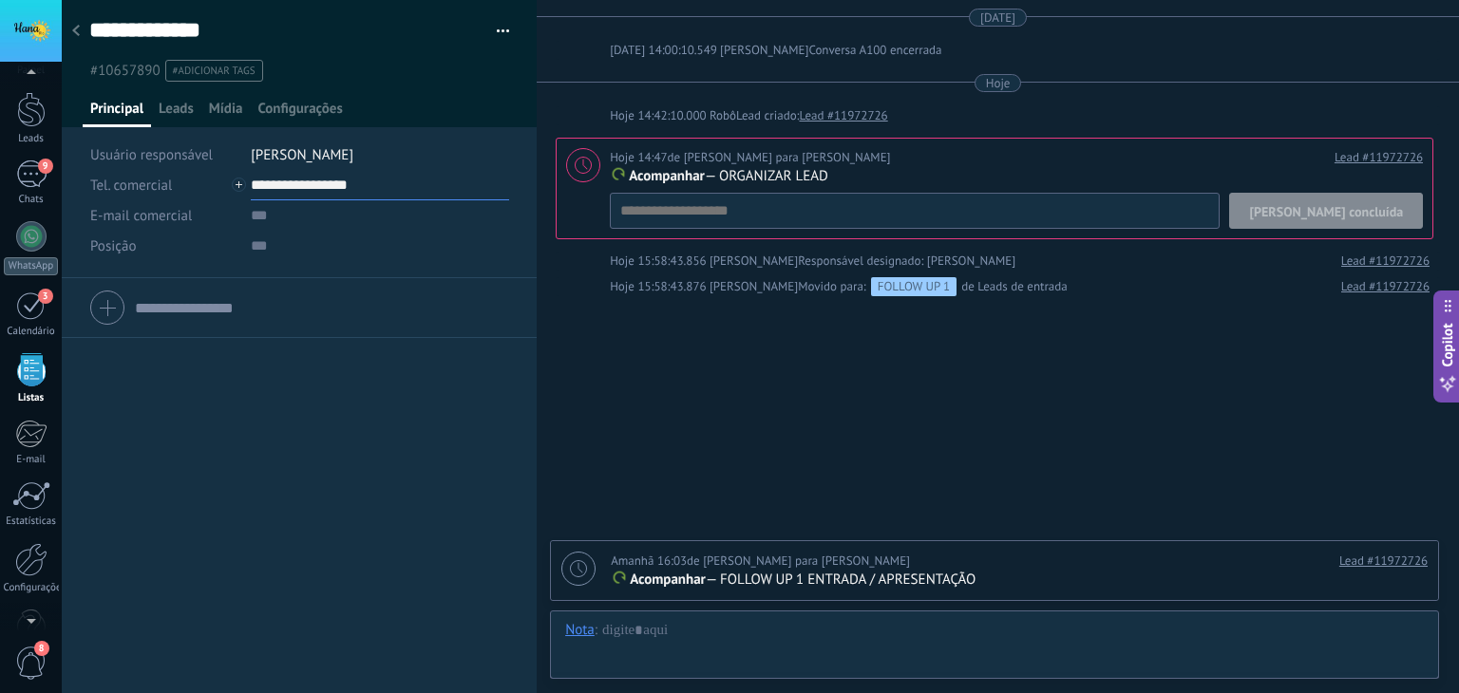
click at [293, 179] on input "**********" at bounding box center [380, 185] width 258 height 30
type input "**********"
click at [315, 253] on div "Copiar" at bounding box center [325, 250] width 147 height 32
click at [1333, 205] on span "[PERSON_NAME] concluída" at bounding box center [1326, 211] width 154 height 13
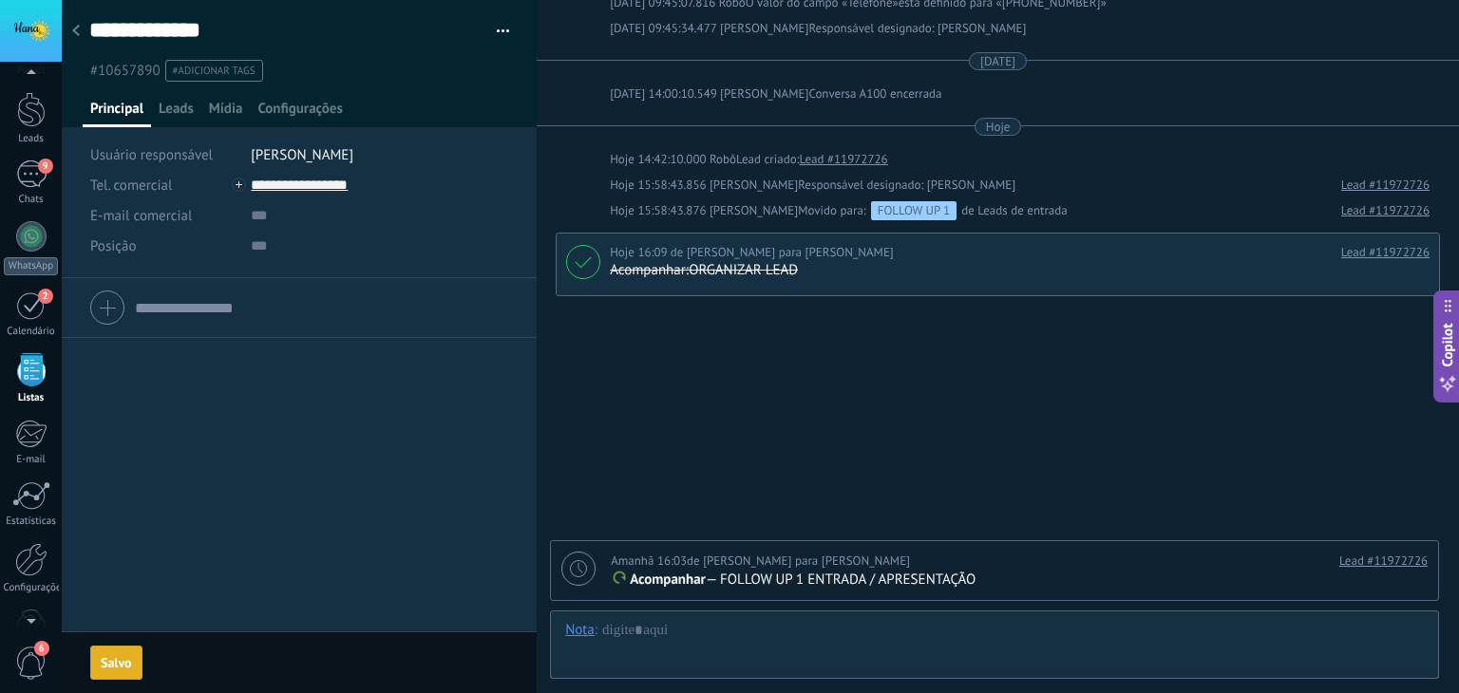
scroll to position [134, 0]
click at [560, 571] on div "Amanhã 16:03 de [PERSON_NAME] para [PERSON_NAME] Lead #11972726 Acompanhar — FO…" at bounding box center [994, 570] width 887 height 59
type textarea "**********"
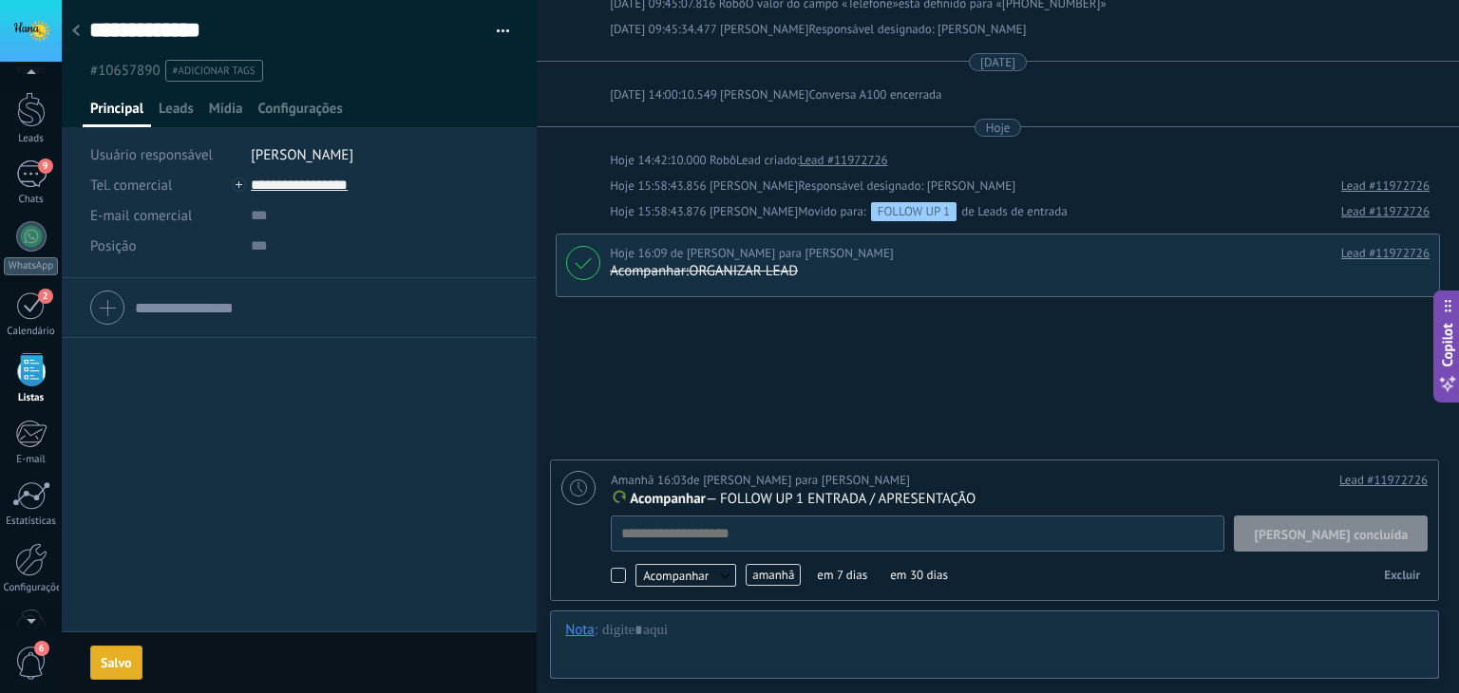
scroll to position [19, 0]
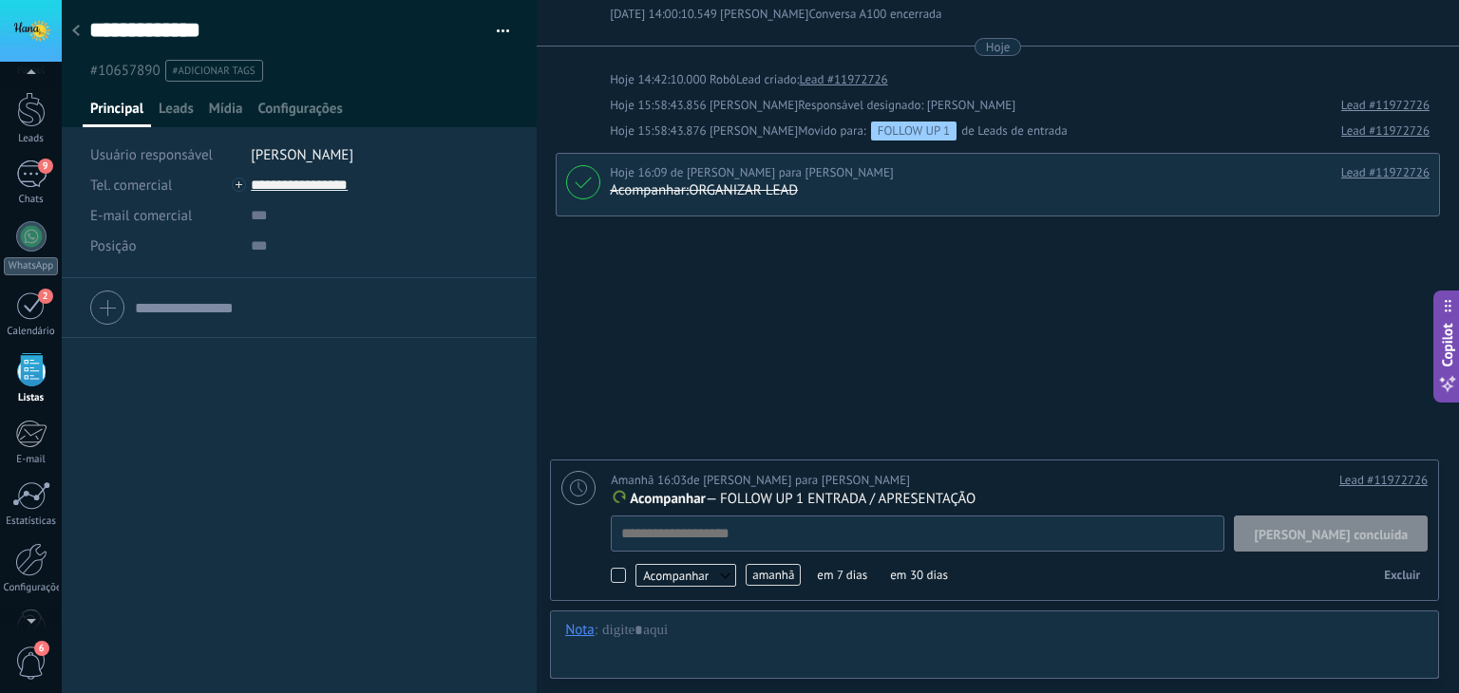
click at [784, 572] on span "amanhã" at bounding box center [772, 575] width 55 height 22
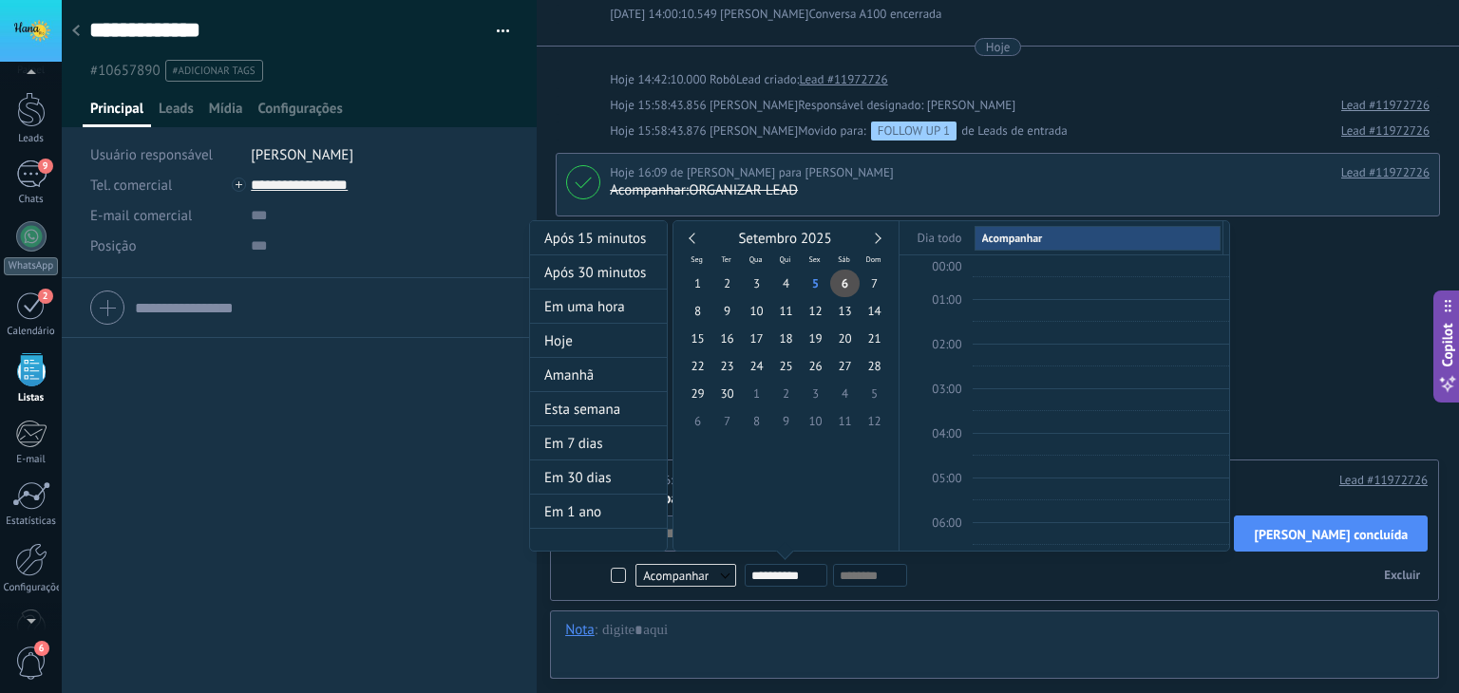
scroll to position [355, 0]
click at [878, 239] on div "Setembro 2025" at bounding box center [786, 239] width 206 height 17
click at [876, 240] on link at bounding box center [875, 238] width 10 height 10
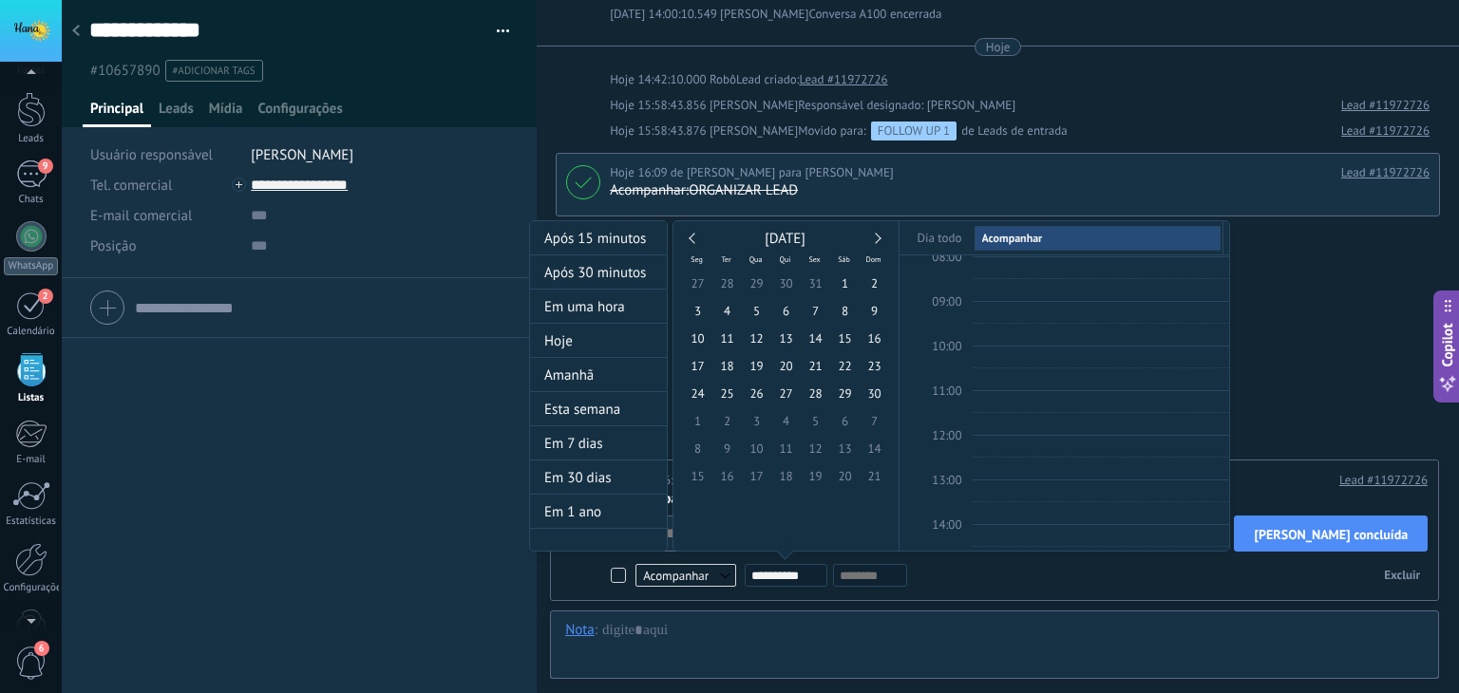
click at [876, 240] on link at bounding box center [875, 238] width 10 height 10
click at [876, 239] on link at bounding box center [875, 238] width 10 height 10
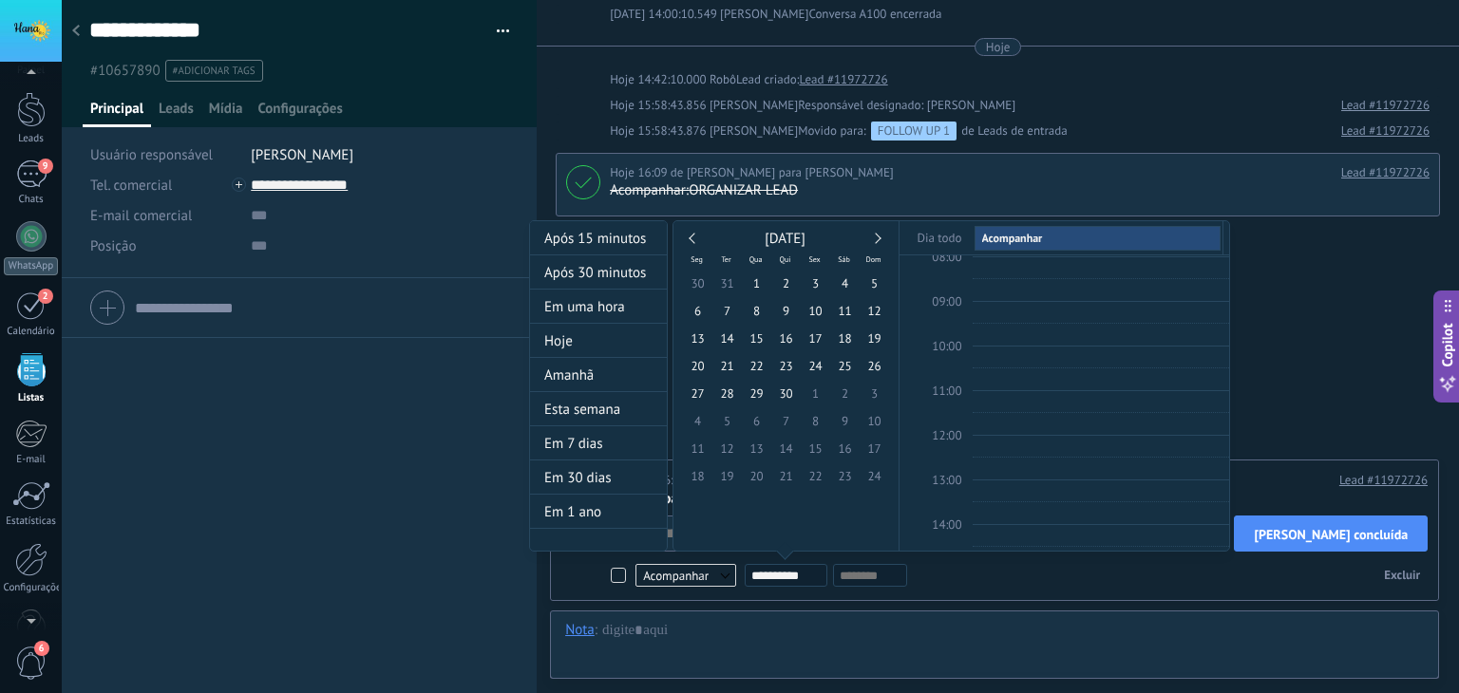
click at [876, 239] on link at bounding box center [875, 238] width 10 height 10
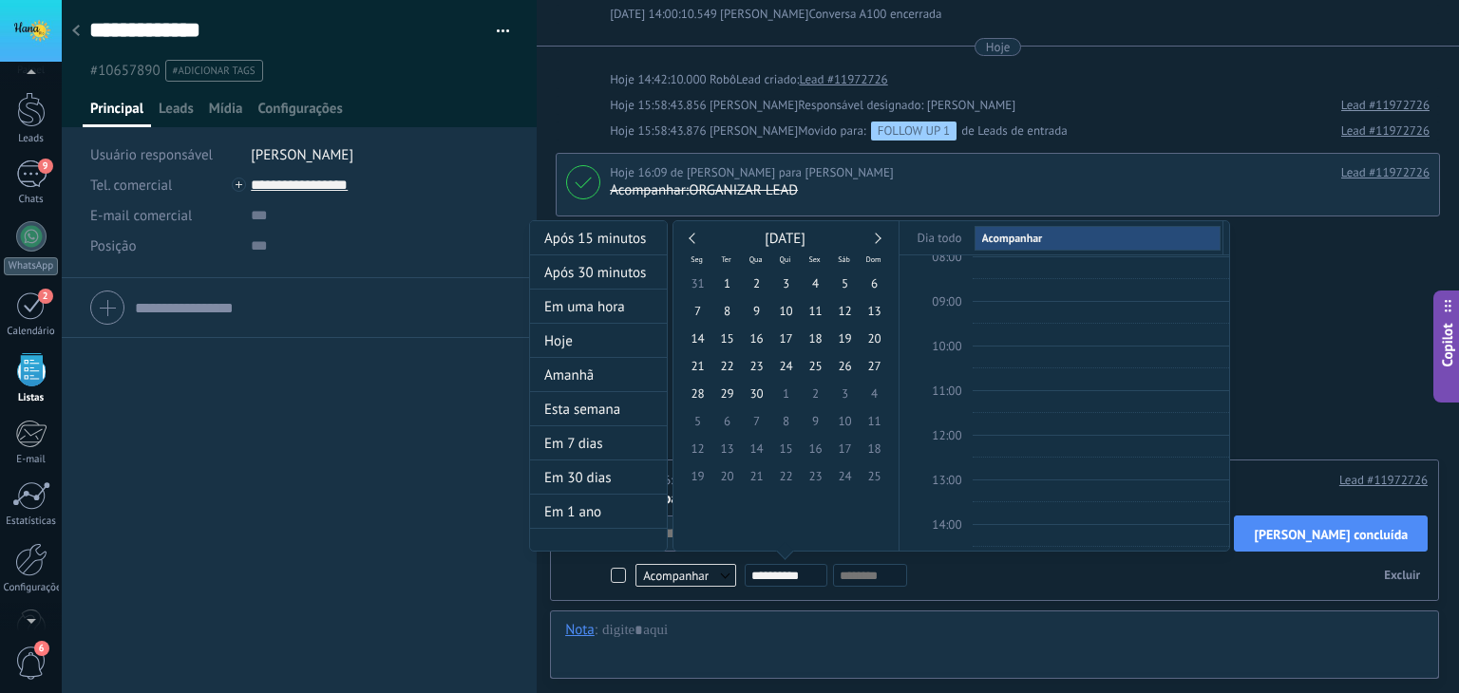
click at [876, 239] on link at bounding box center [875, 238] width 10 height 10
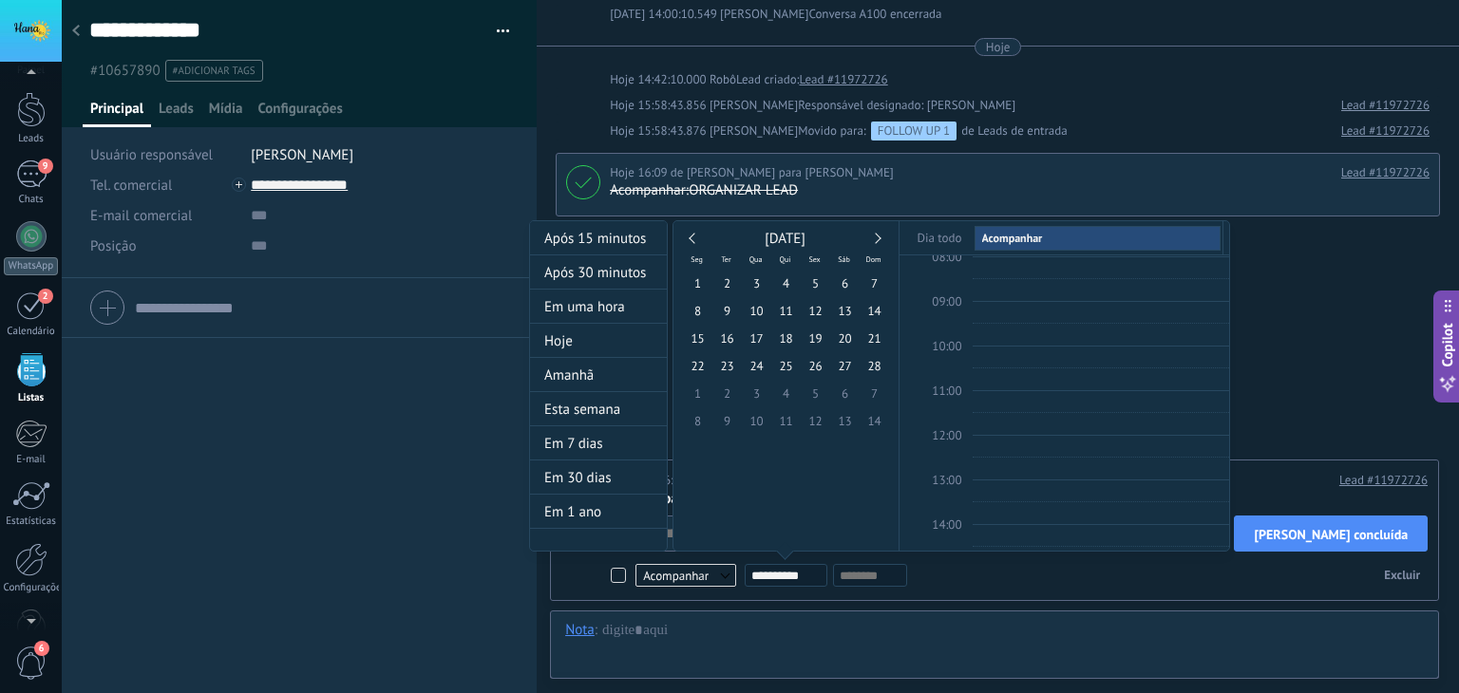
click at [876, 239] on link at bounding box center [875, 238] width 10 height 10
click at [874, 237] on link at bounding box center [875, 238] width 10 height 10
click at [874, 238] on link at bounding box center [875, 238] width 10 height 10
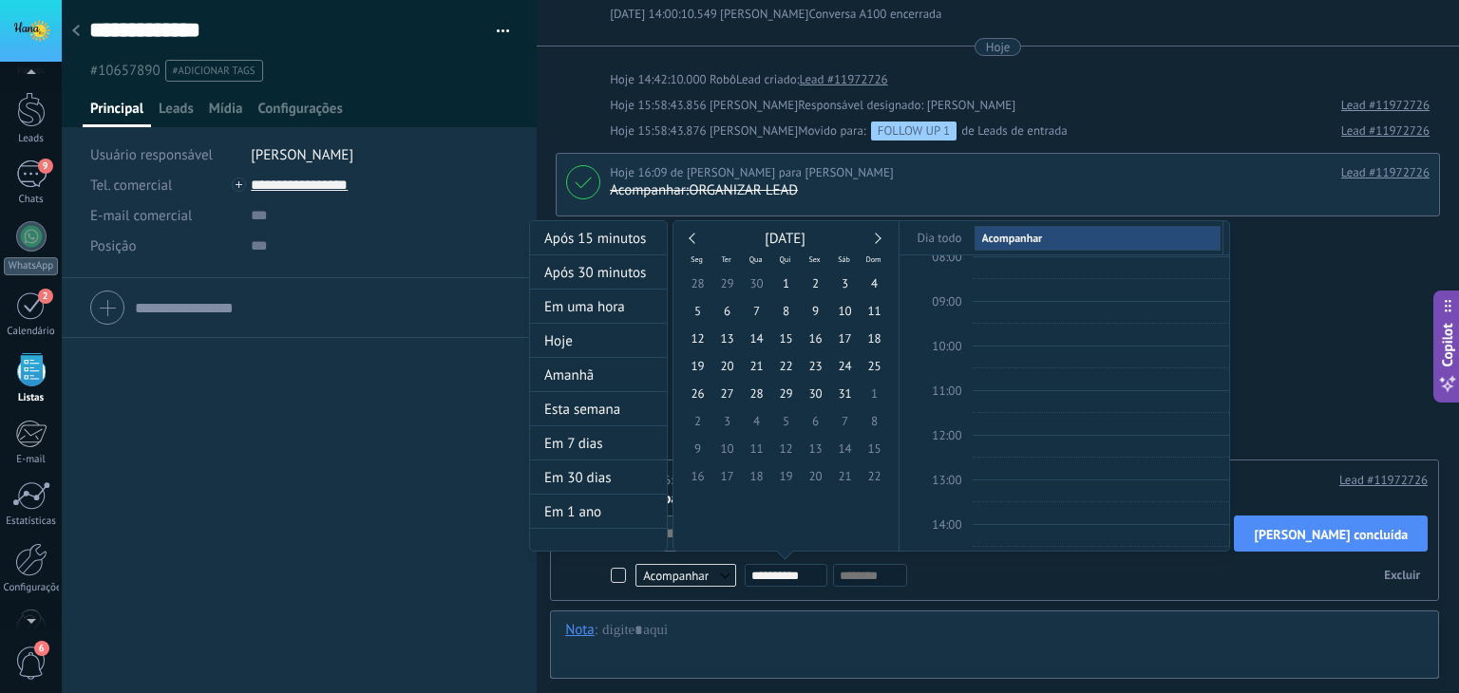
click at [874, 238] on link at bounding box center [875, 238] width 10 height 10
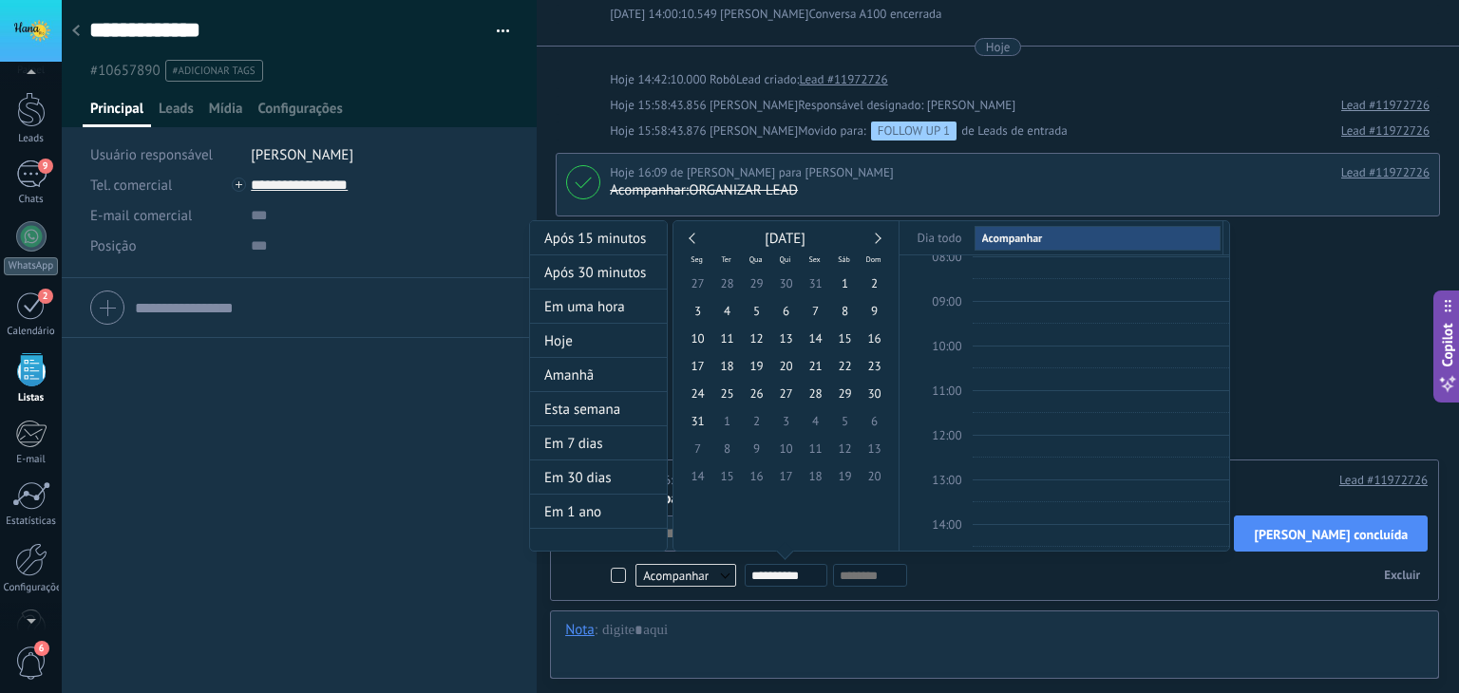
click at [874, 238] on link at bounding box center [875, 238] width 10 height 10
type input "**********"
click at [729, 287] on span "1" at bounding box center [726, 284] width 29 height 28
click at [1348, 531] on div at bounding box center [729, 346] width 1459 height 693
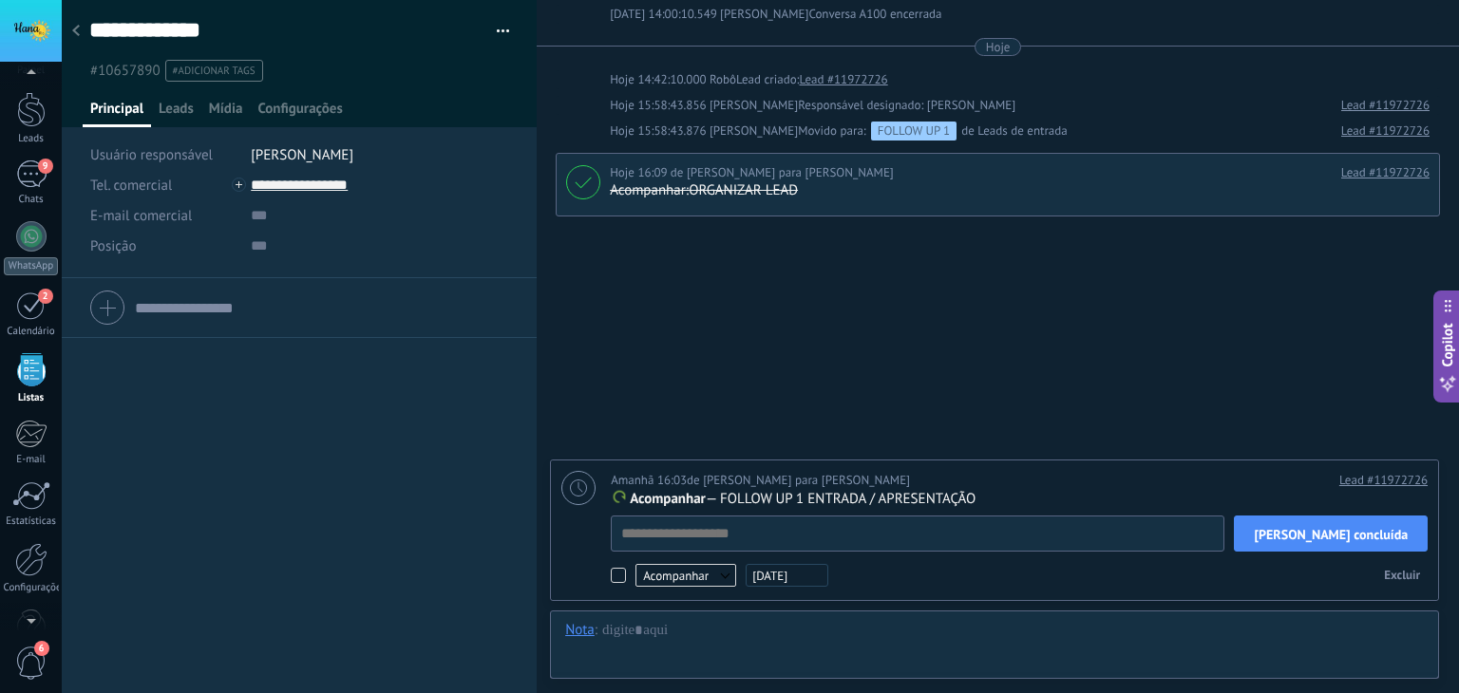
click at [1109, 381] on div "**********" at bounding box center [998, 239] width 922 height 909
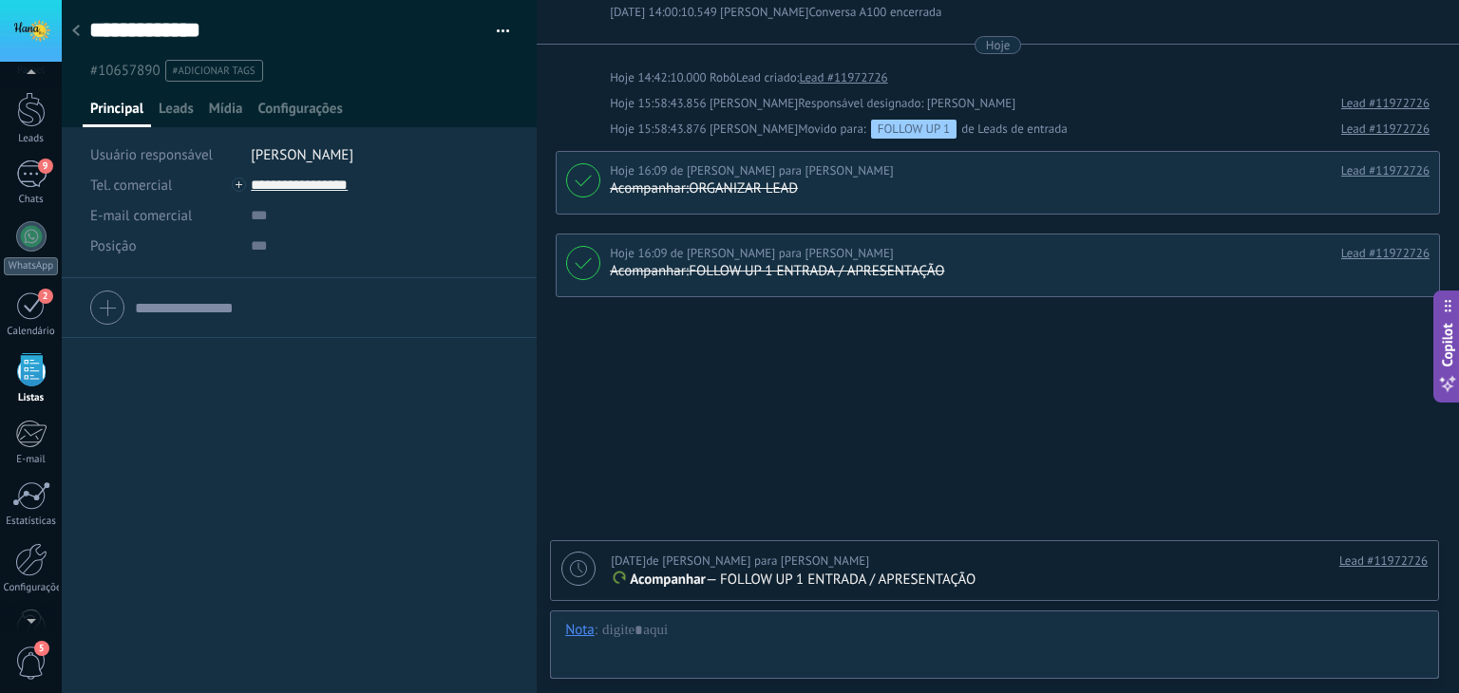
click at [76, 32] on icon at bounding box center [76, 30] width 8 height 11
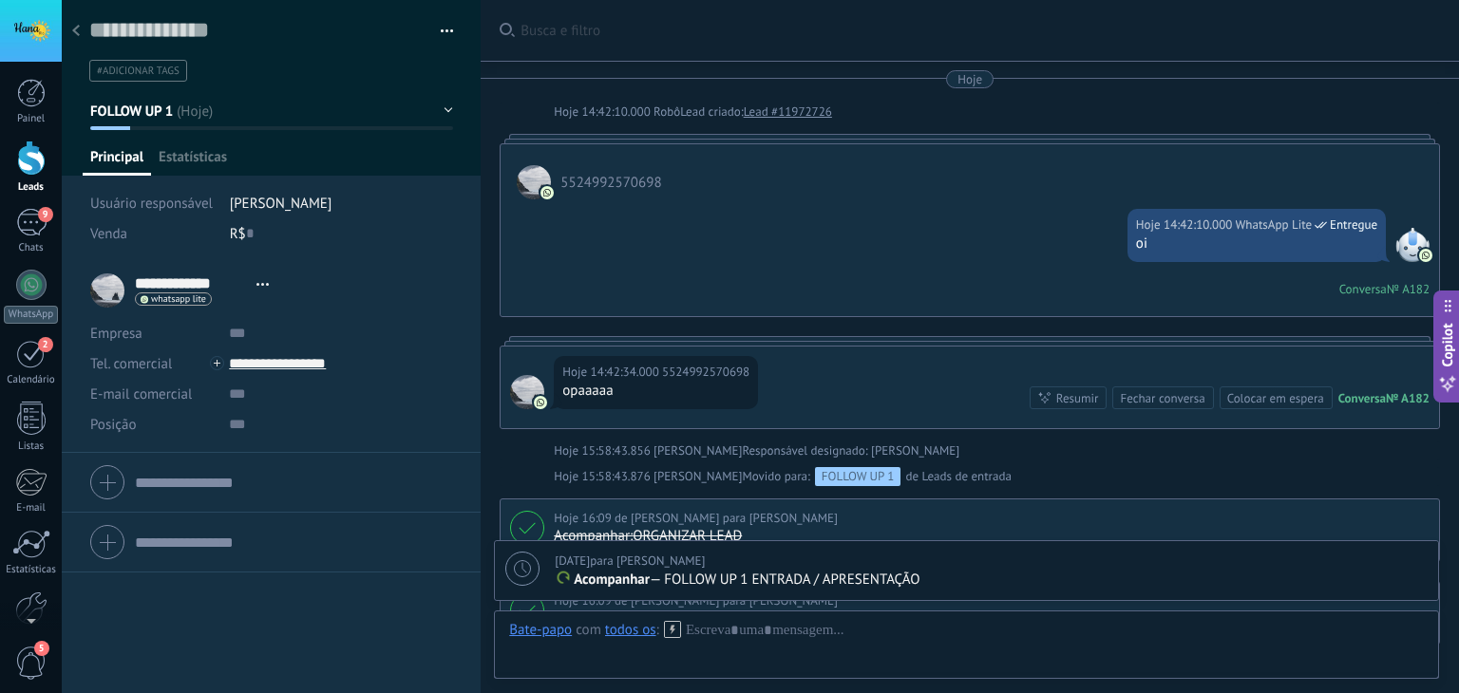
scroll to position [346, 0]
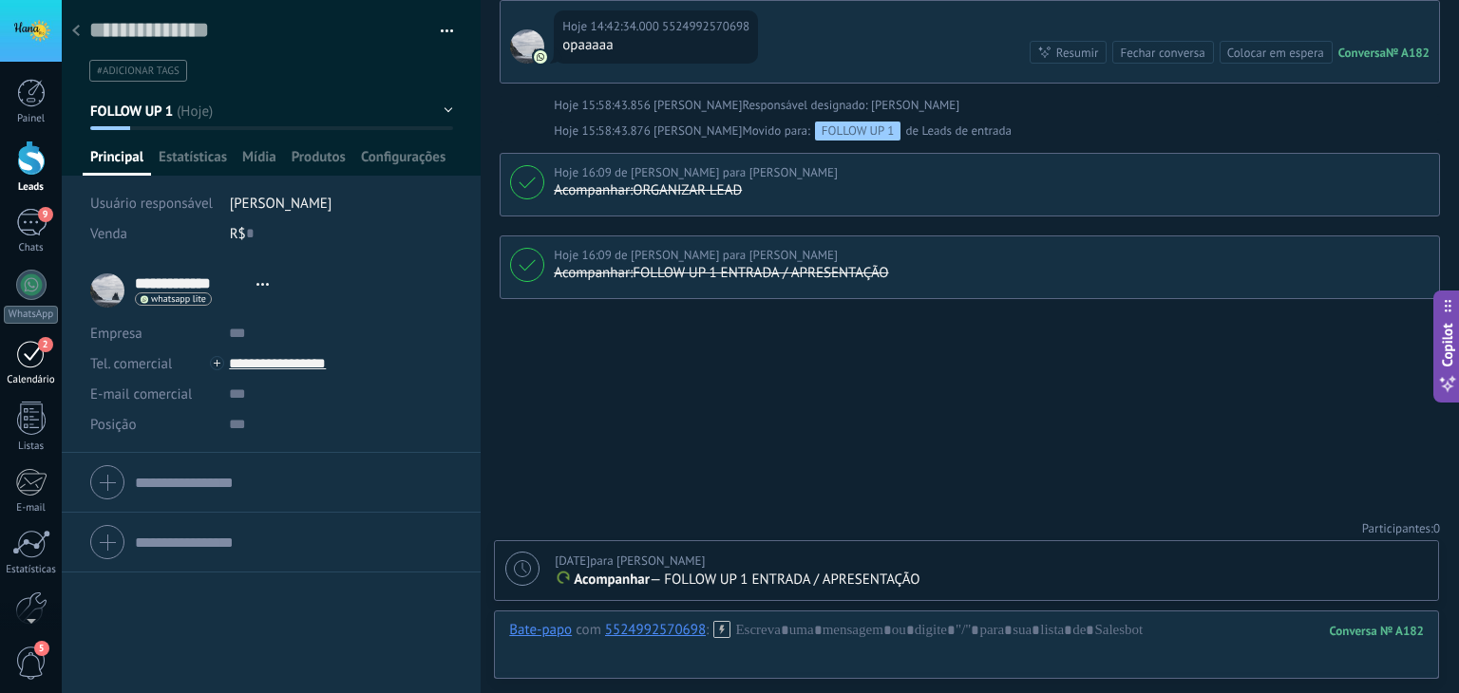
click at [28, 359] on div "2" at bounding box center [31, 353] width 30 height 29
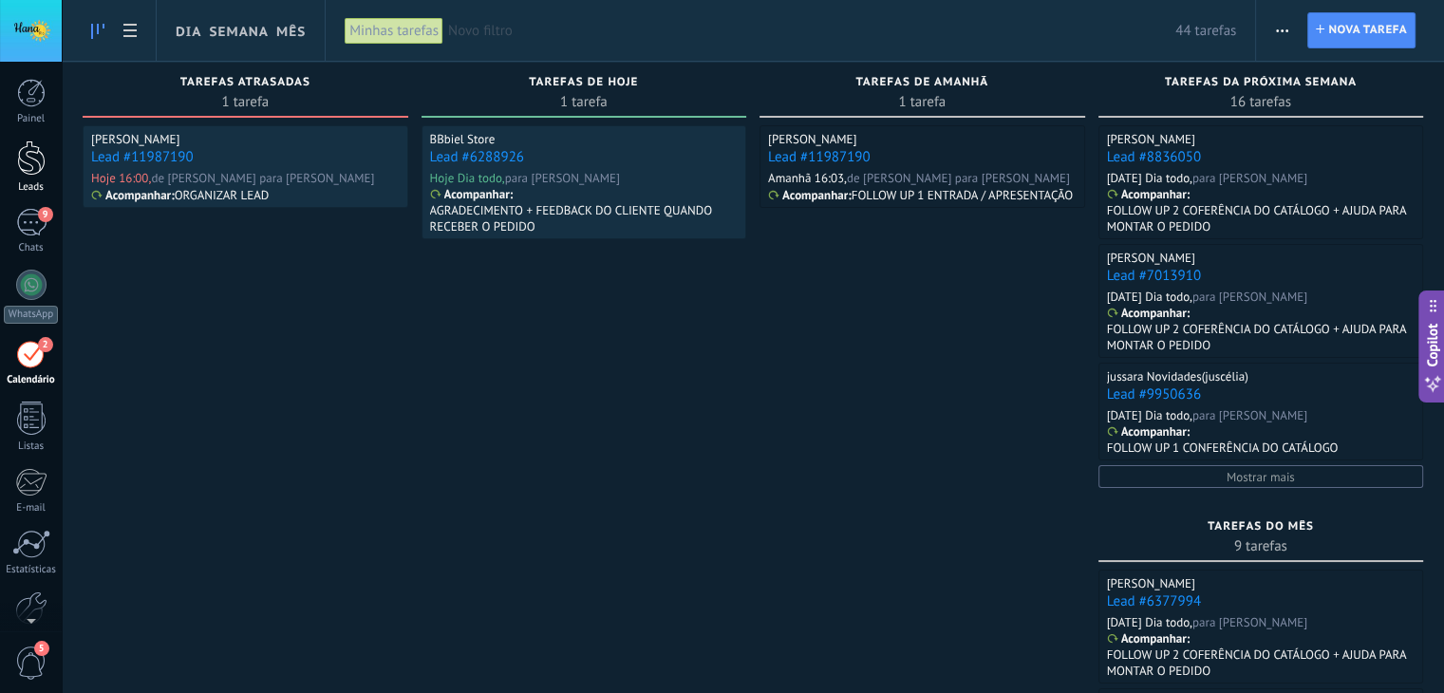
click at [28, 161] on div at bounding box center [31, 158] width 28 height 35
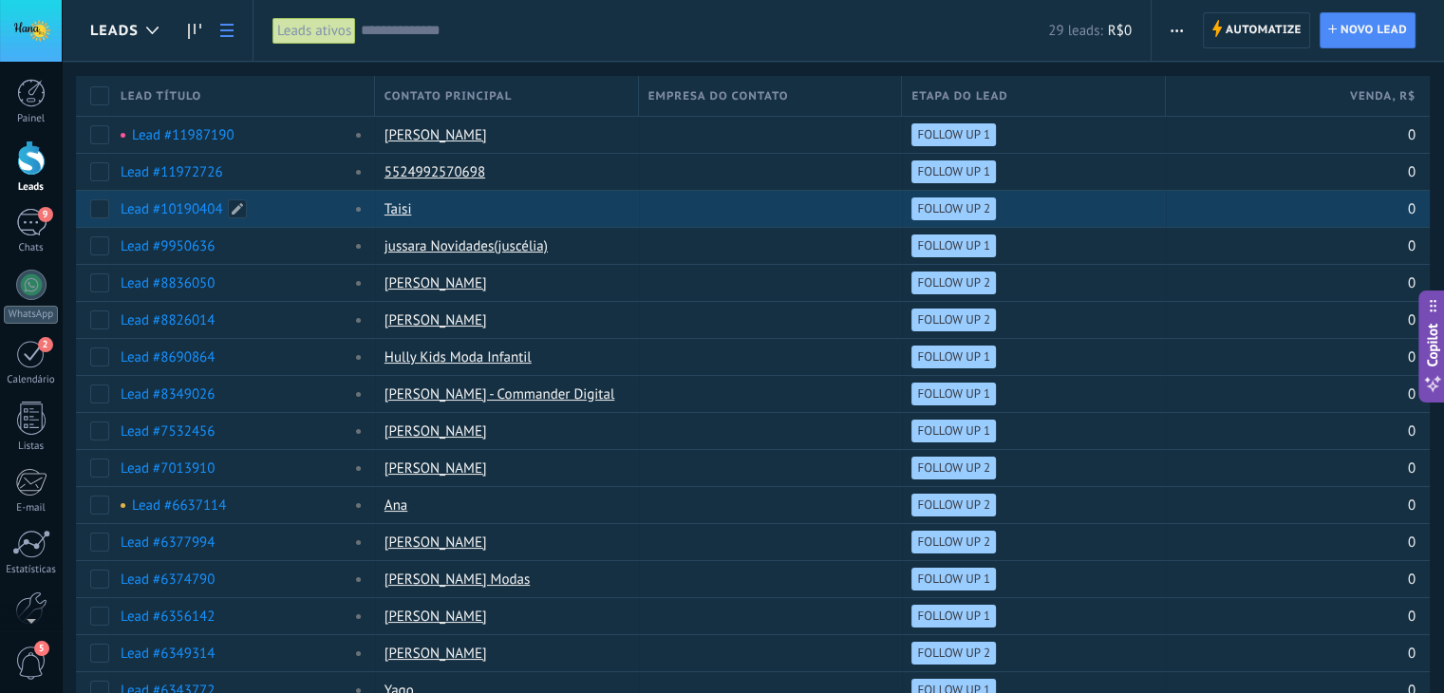
click at [175, 204] on link "Lead #10190404" at bounding box center [172, 209] width 103 height 18
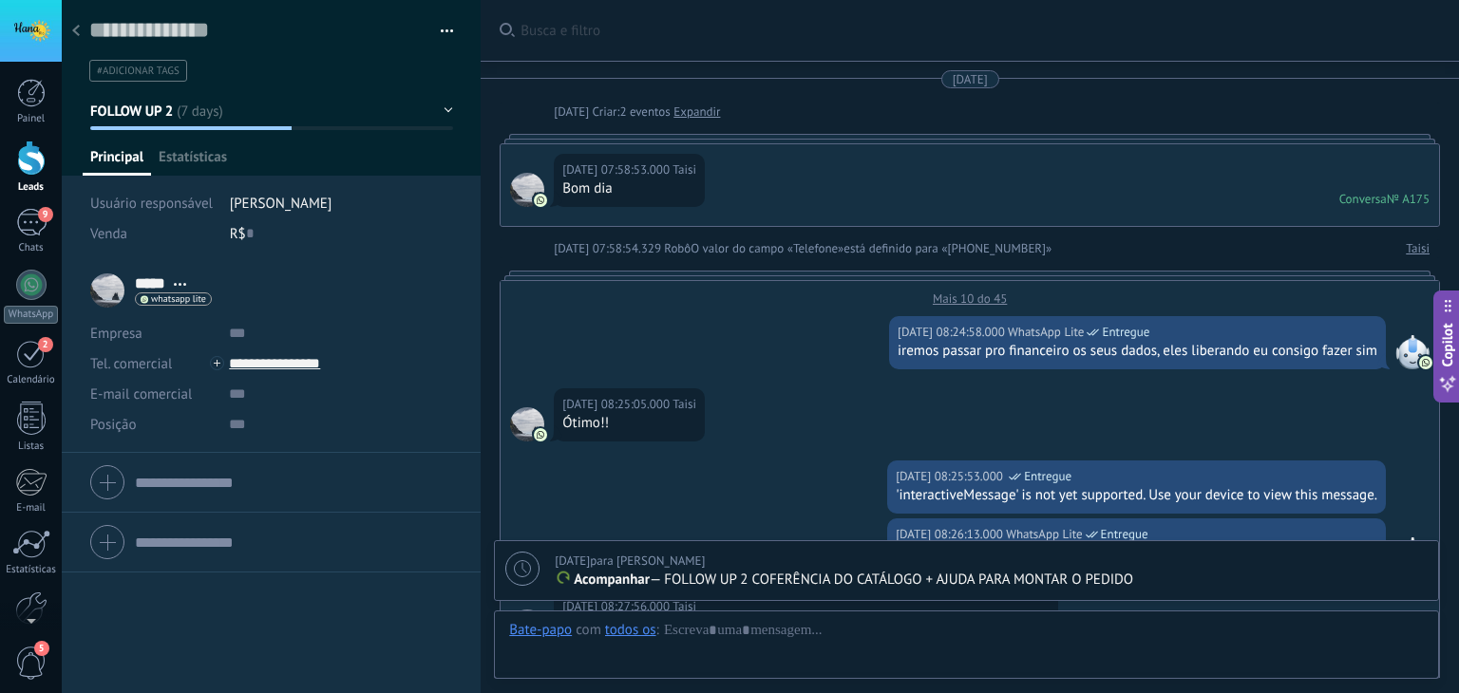
scroll to position [2080, 0]
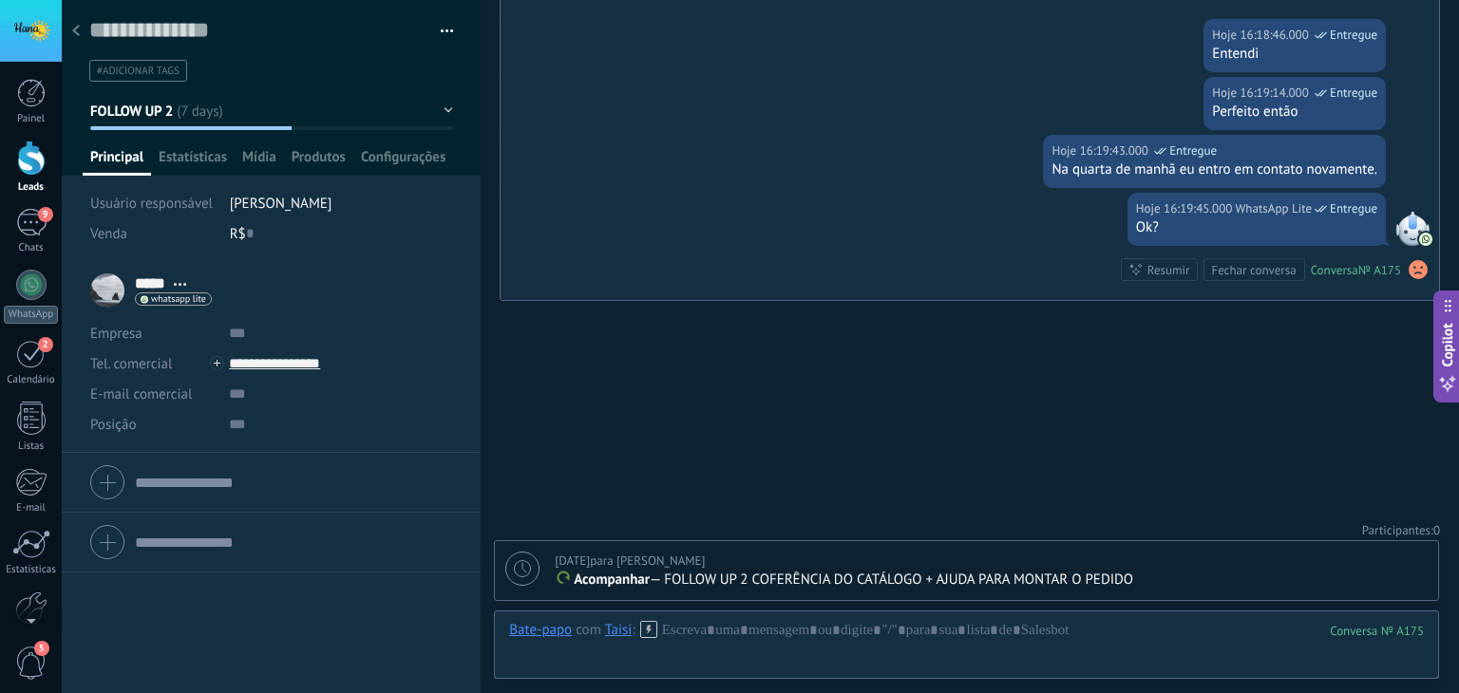
click at [65, 43] on div at bounding box center [76, 31] width 27 height 37
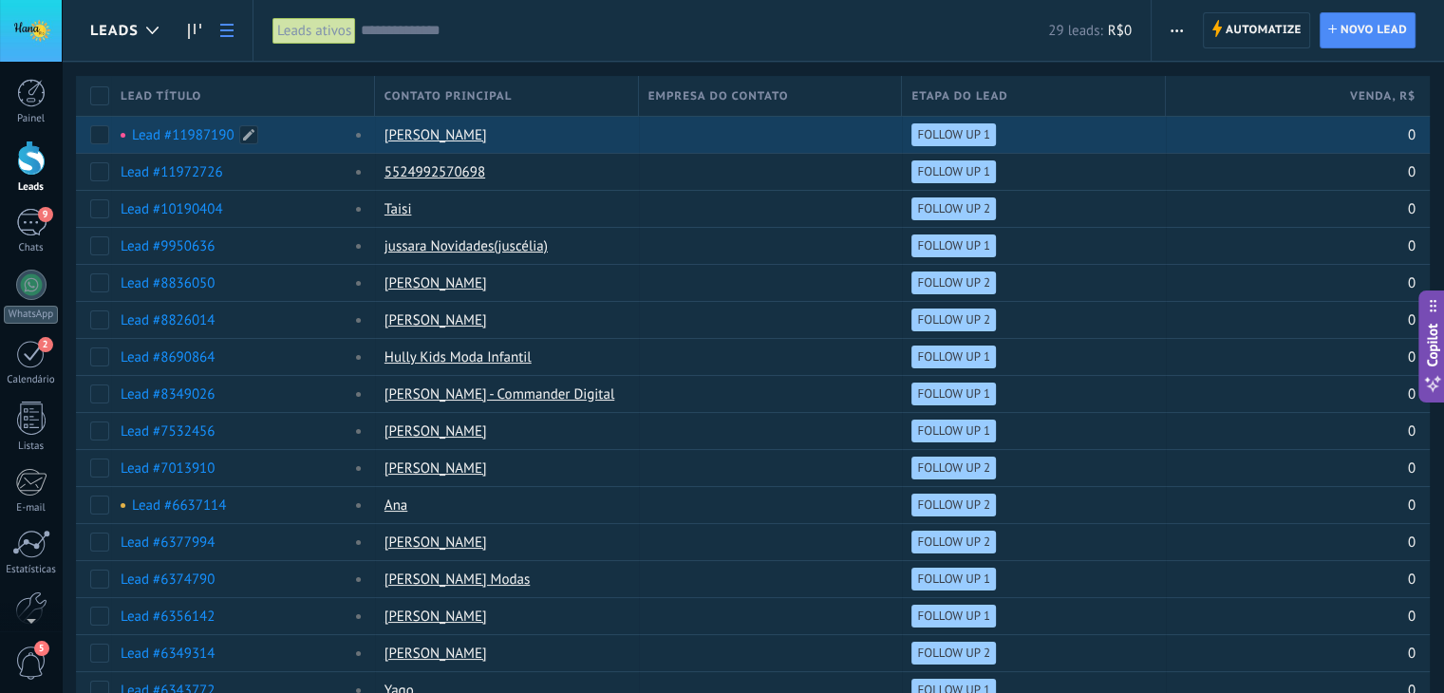
click at [210, 134] on link "Lead #11987190" at bounding box center [183, 135] width 103 height 18
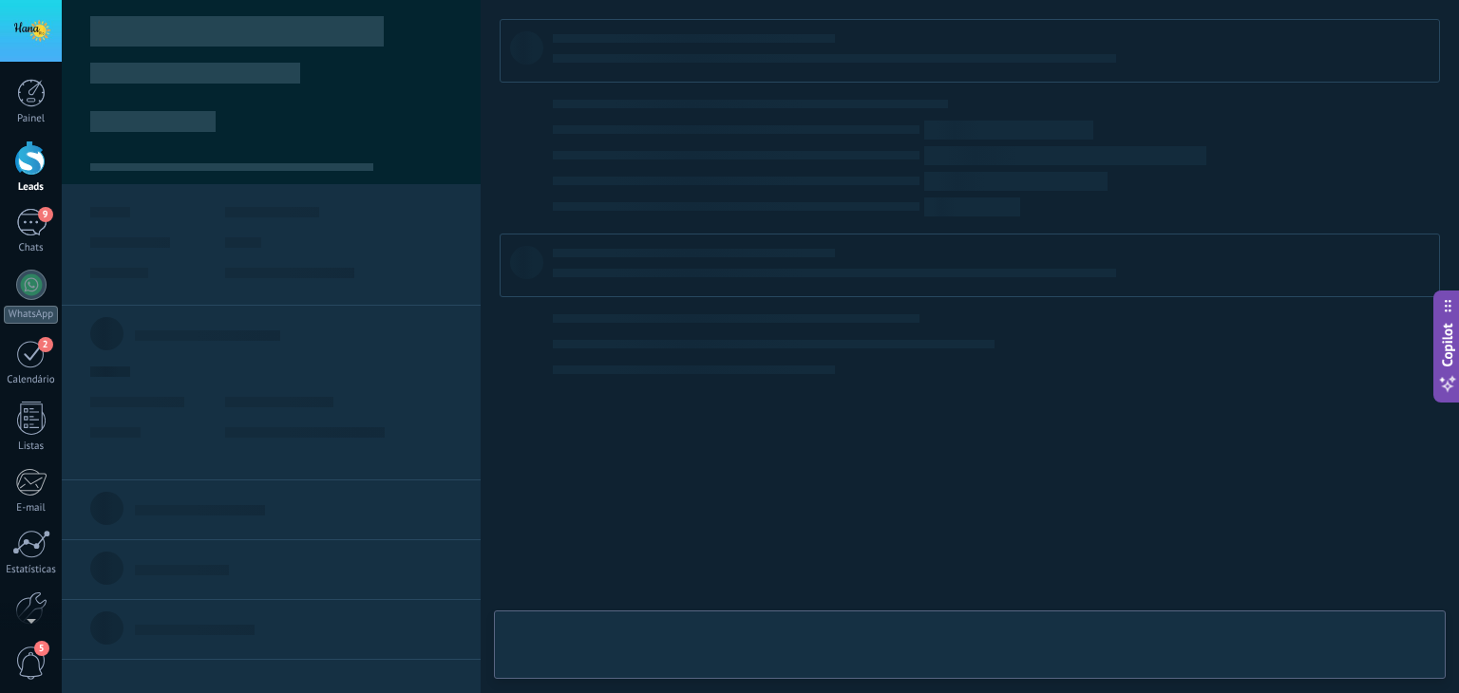
type textarea "**********"
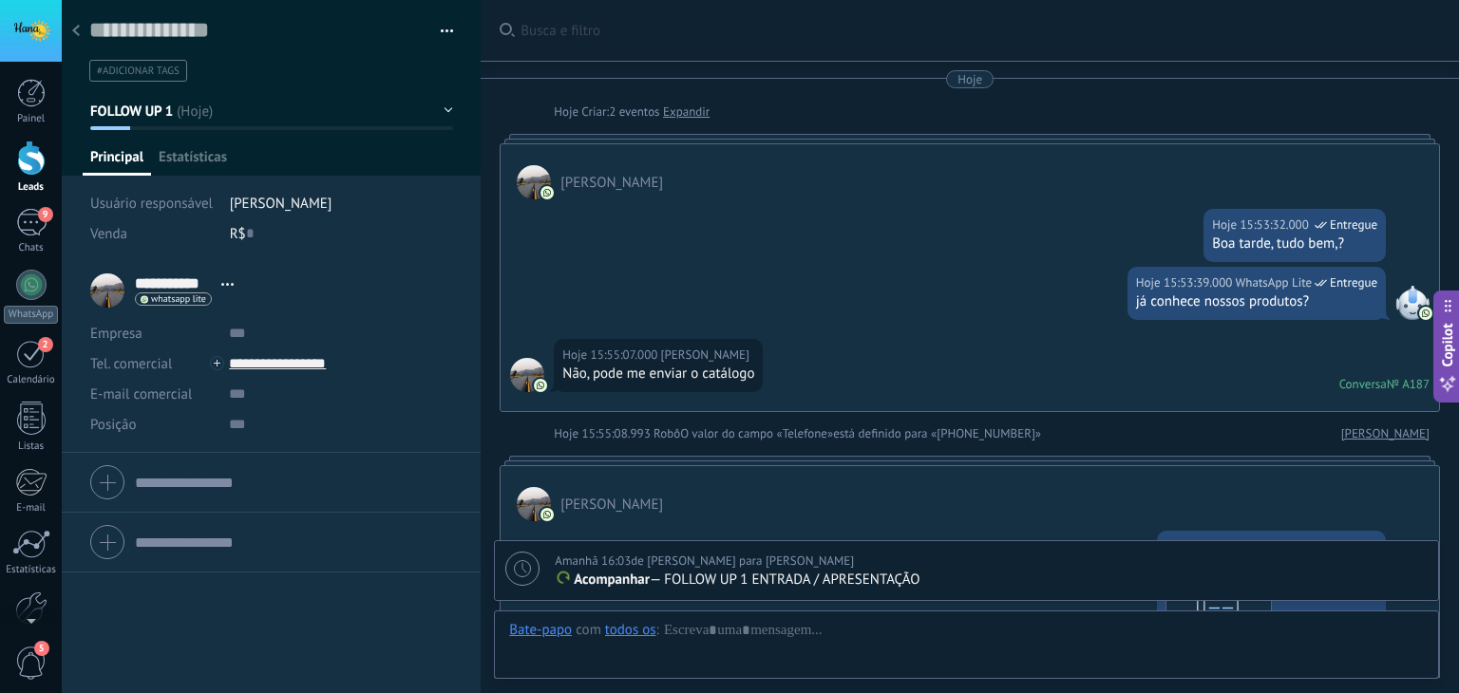
scroll to position [1083, 0]
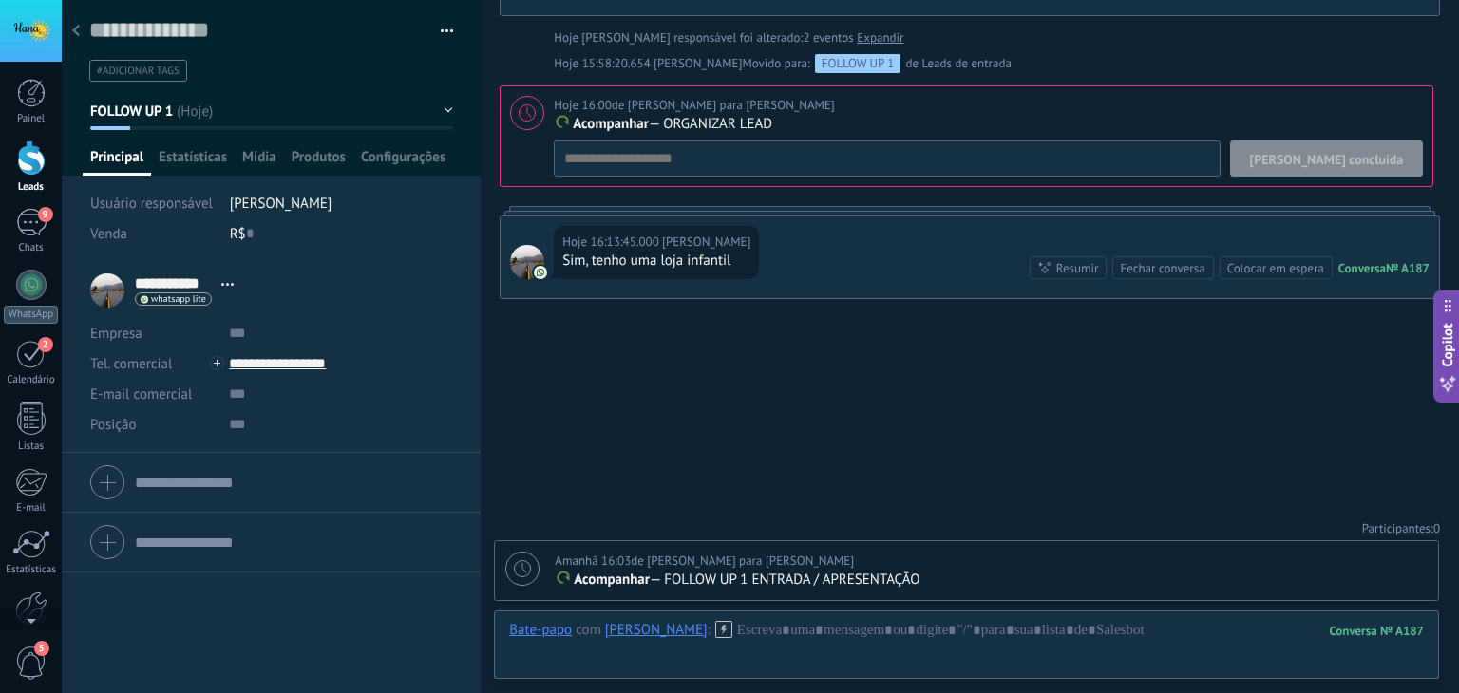
click at [1379, 153] on span "[PERSON_NAME] concluída" at bounding box center [1327, 159] width 154 height 13
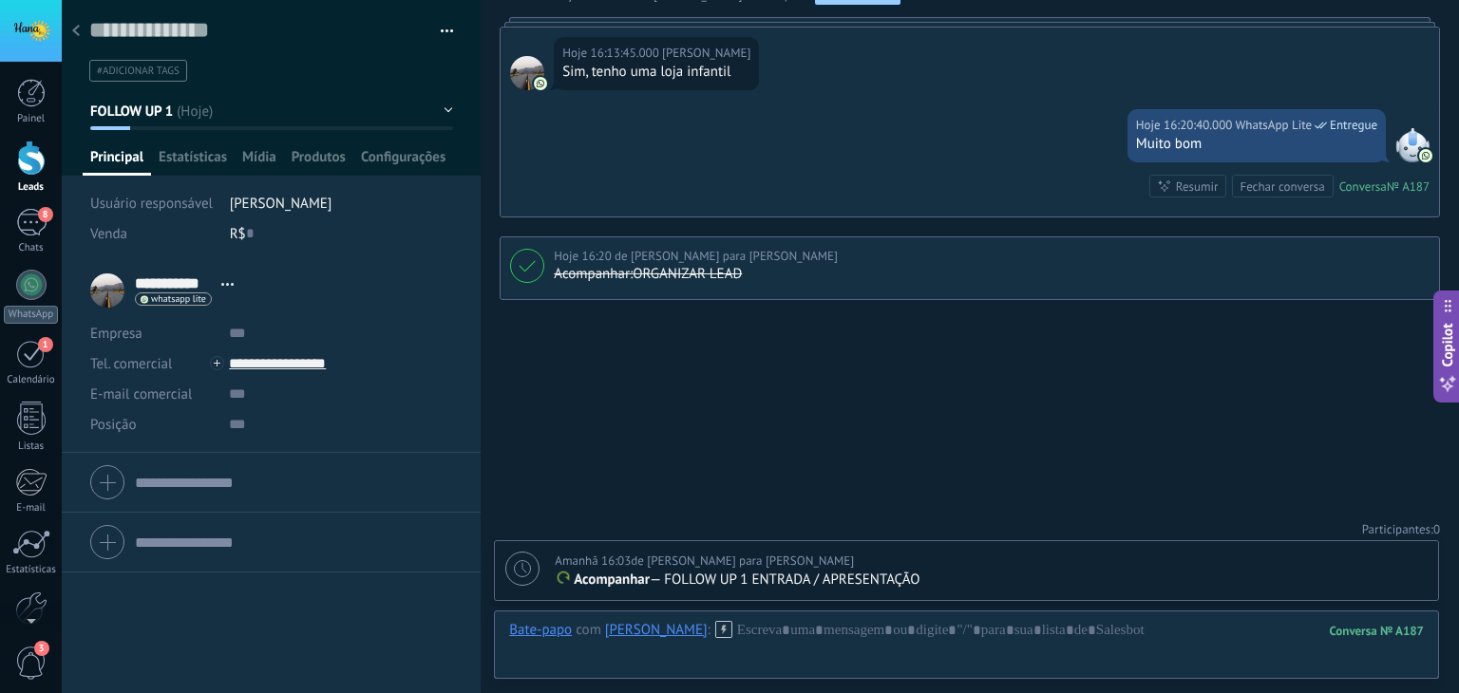
scroll to position [1209, 0]
